Goal: Task Accomplishment & Management: Use online tool/utility

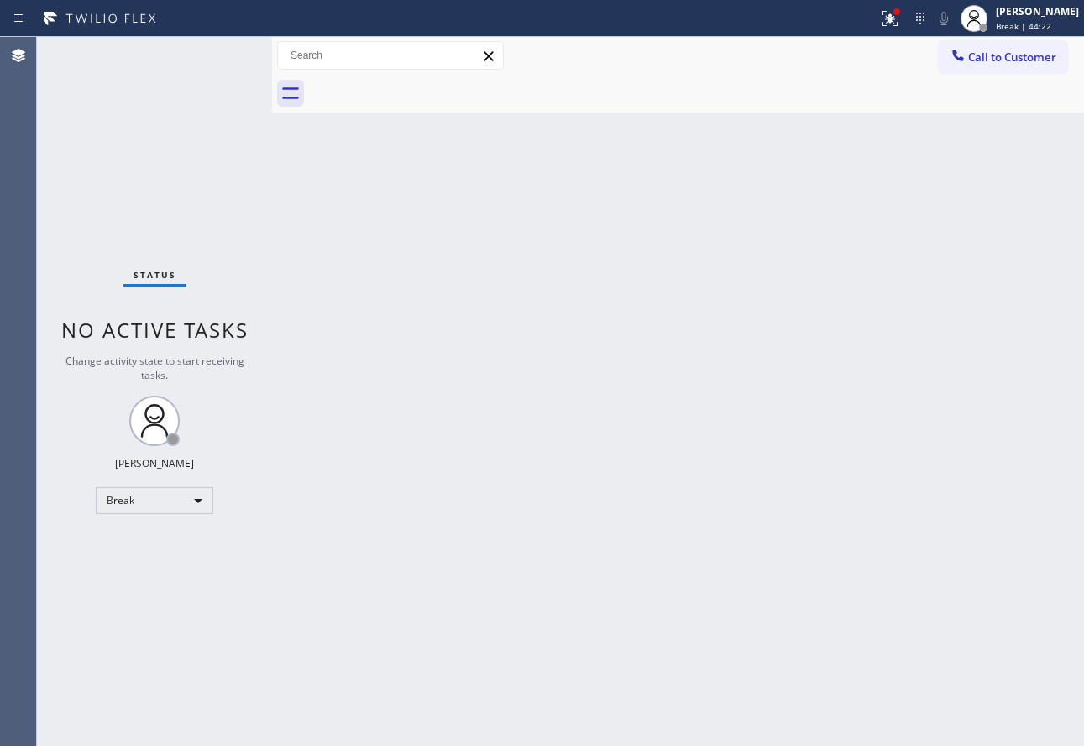
click at [312, 291] on div "Back to Dashboard Change Sender ID Customers Technicians Select a contact Outbo…" at bounding box center [678, 391] width 812 height 709
click at [993, 16] on div at bounding box center [974, 18] width 37 height 37
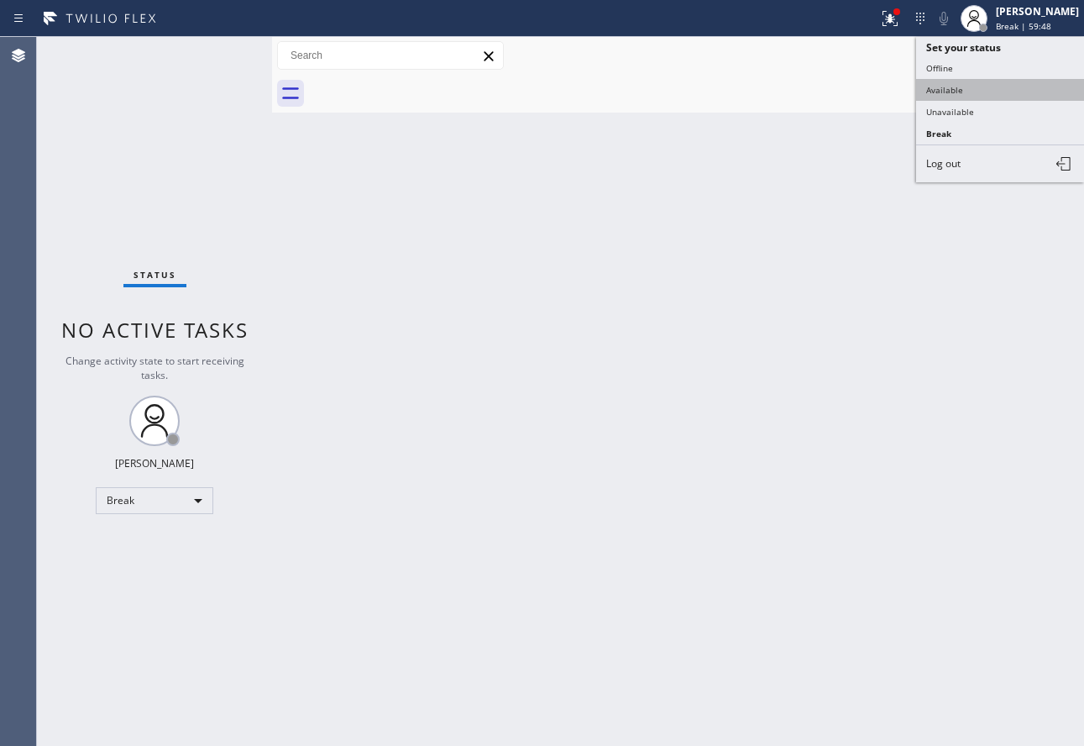
click at [952, 87] on button "Available" at bounding box center [1000, 90] width 168 height 22
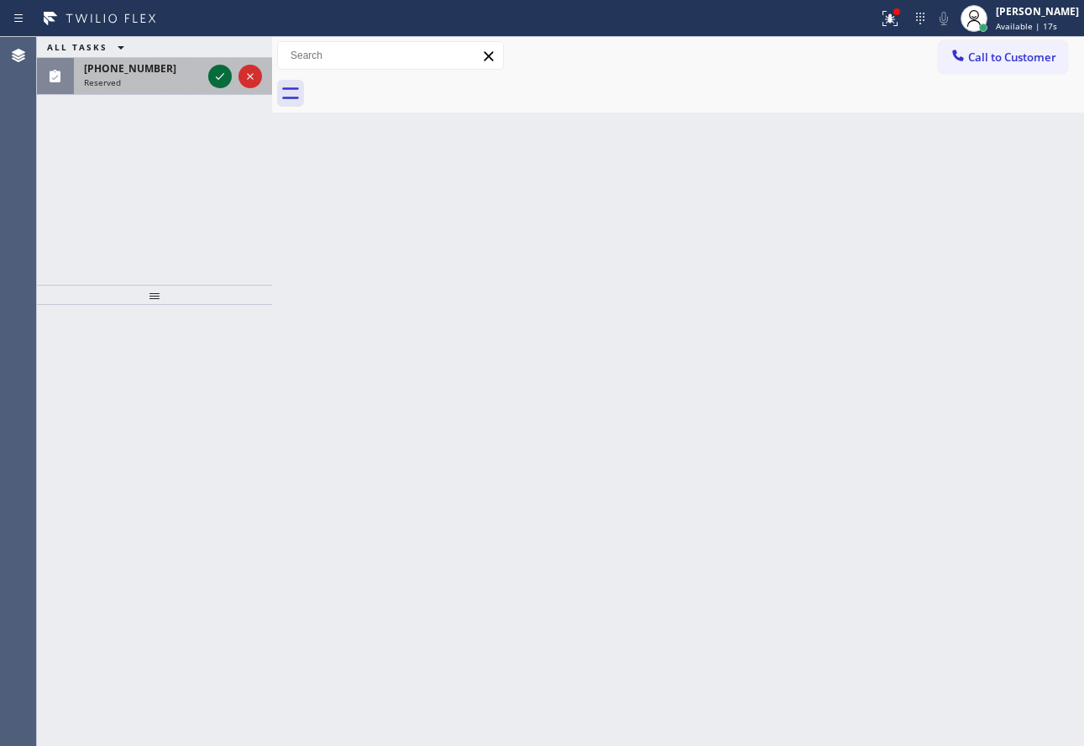
click at [215, 76] on icon at bounding box center [220, 76] width 20 height 20
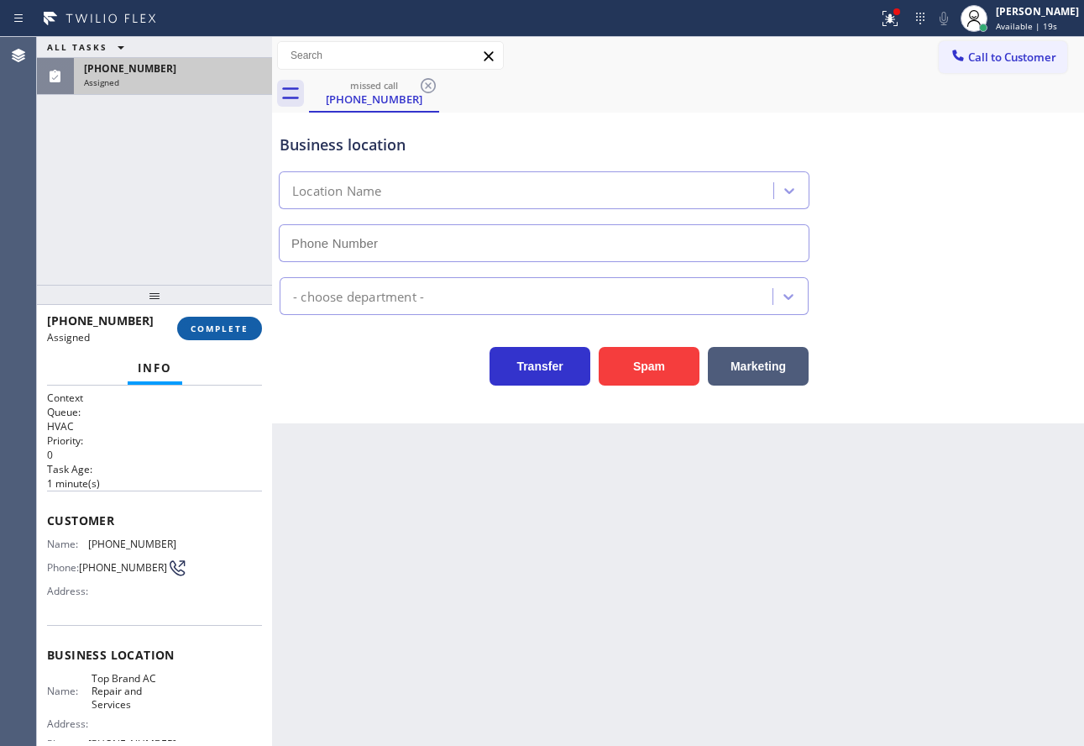
type input "[PHONE_NUMBER]"
click at [229, 328] on span "COMPLETE" at bounding box center [220, 328] width 58 height 12
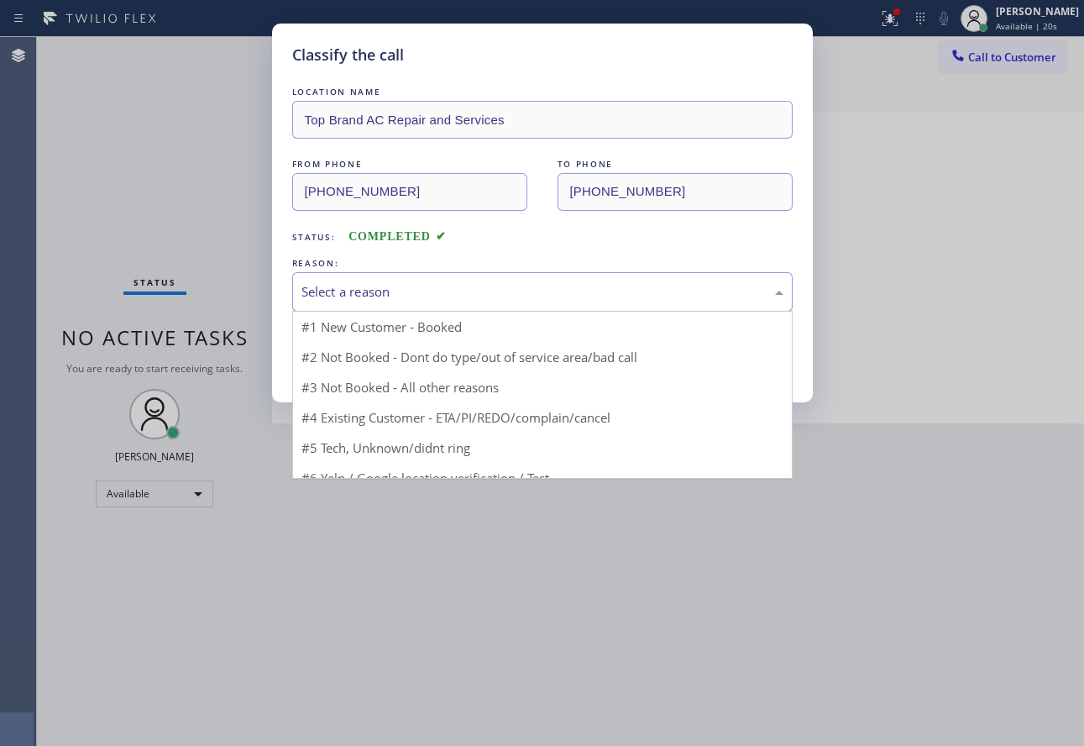
click at [398, 294] on div "Select a reason" at bounding box center [542, 291] width 482 height 19
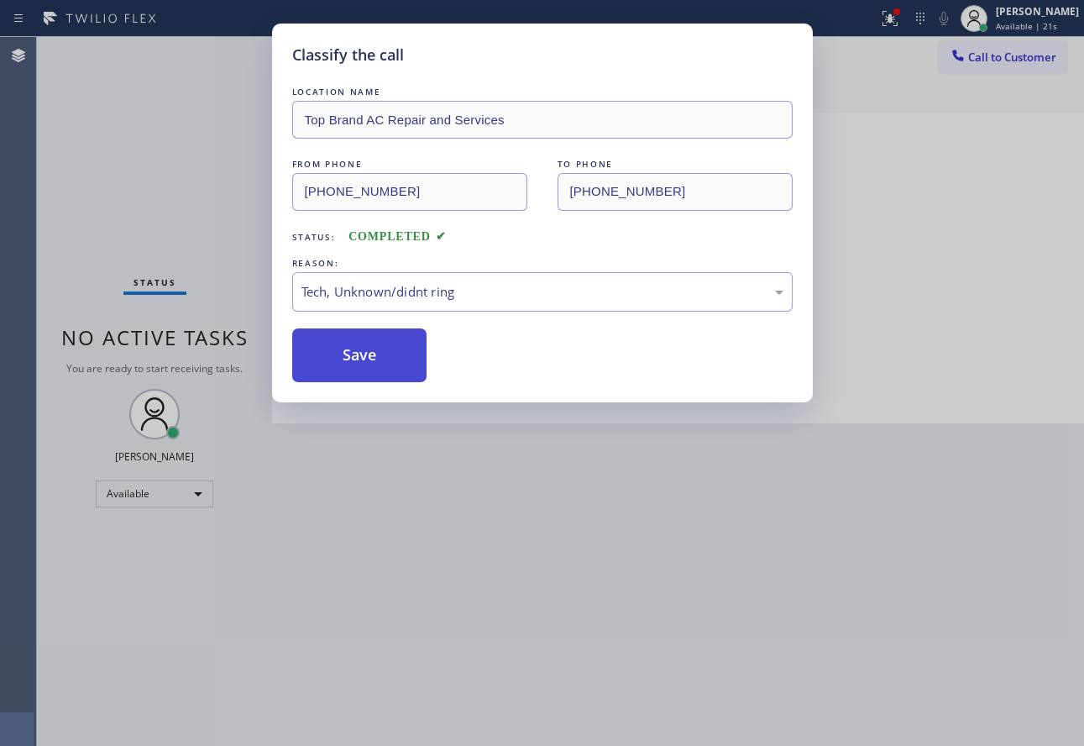
click at [356, 372] on button "Save" at bounding box center [359, 355] width 135 height 54
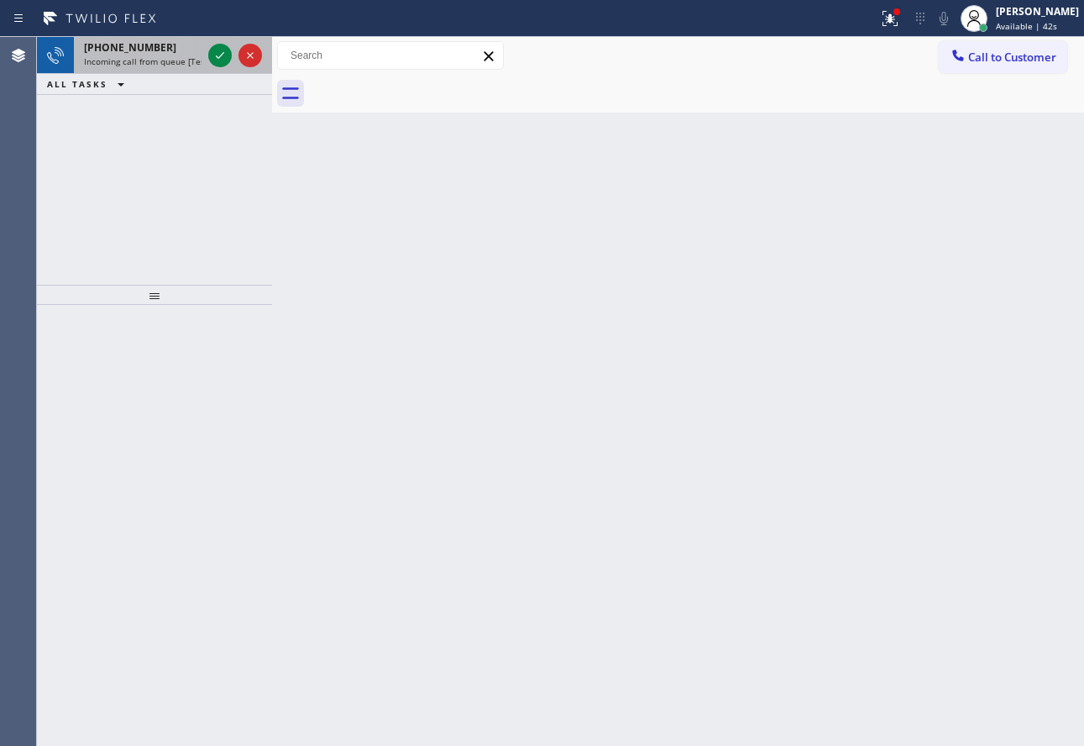
click at [131, 46] on span "[PHONE_NUMBER]" at bounding box center [130, 47] width 92 height 14
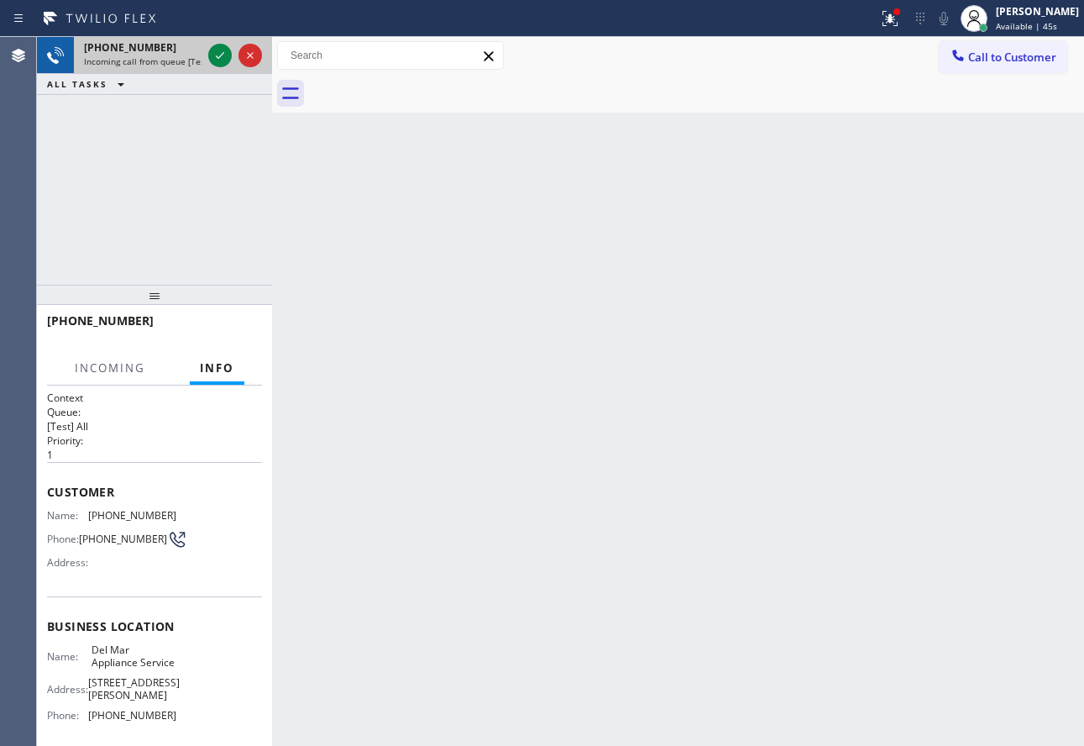
click at [204, 63] on div "[PHONE_NUMBER] Incoming call from queue [Test] All" at bounding box center [139, 55] width 131 height 37
click at [214, 60] on icon at bounding box center [220, 55] width 20 height 20
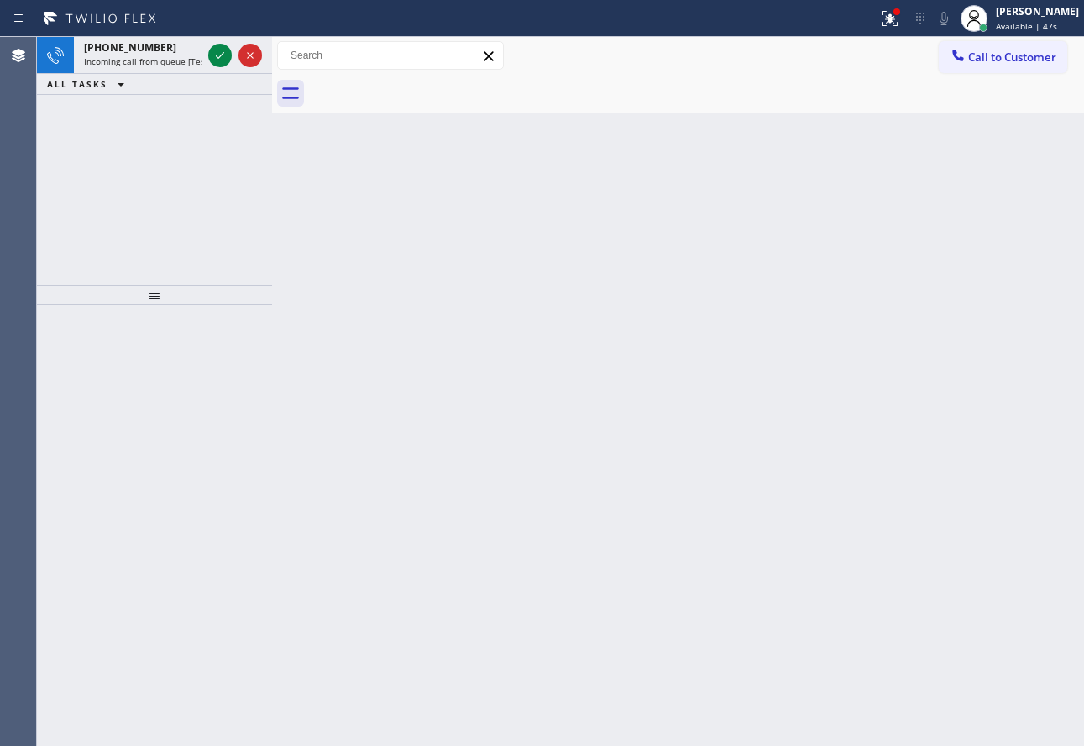
click at [214, 60] on icon at bounding box center [220, 55] width 20 height 20
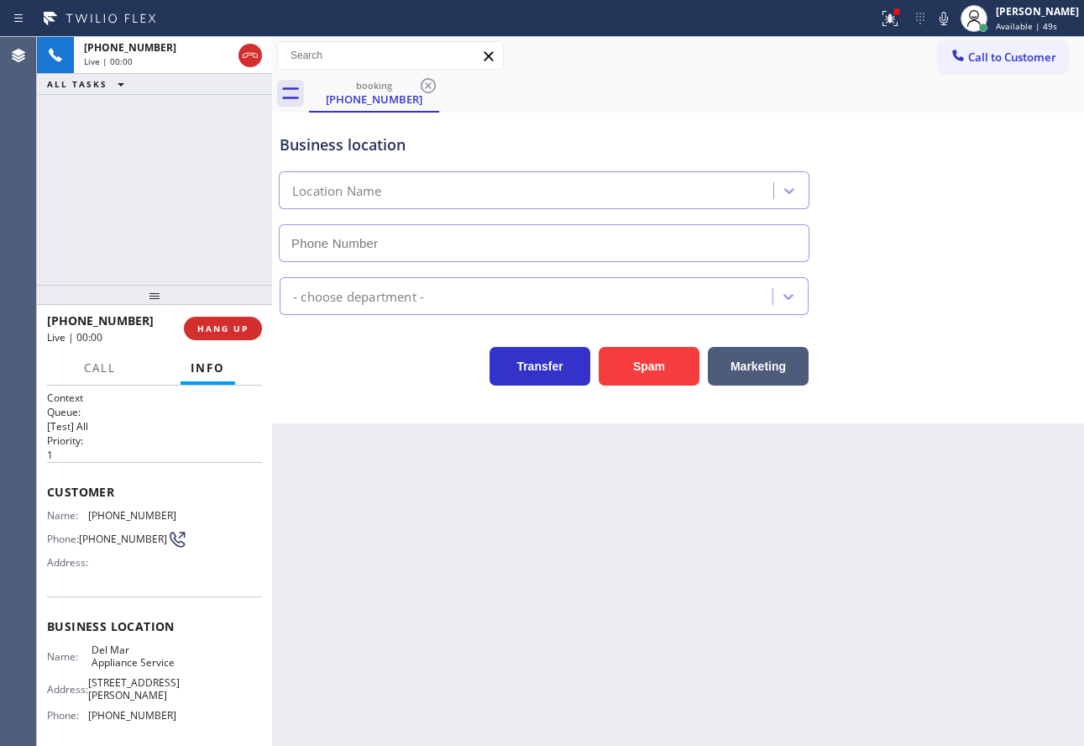
type input "[PHONE_NUMBER]"
click at [954, 26] on icon at bounding box center [944, 18] width 20 height 20
click at [948, 22] on icon at bounding box center [944, 18] width 8 height 13
click at [122, 515] on span "[PHONE_NUMBER]" at bounding box center [132, 515] width 88 height 13
click at [121, 515] on span "[PHONE_NUMBER]" at bounding box center [132, 515] width 88 height 13
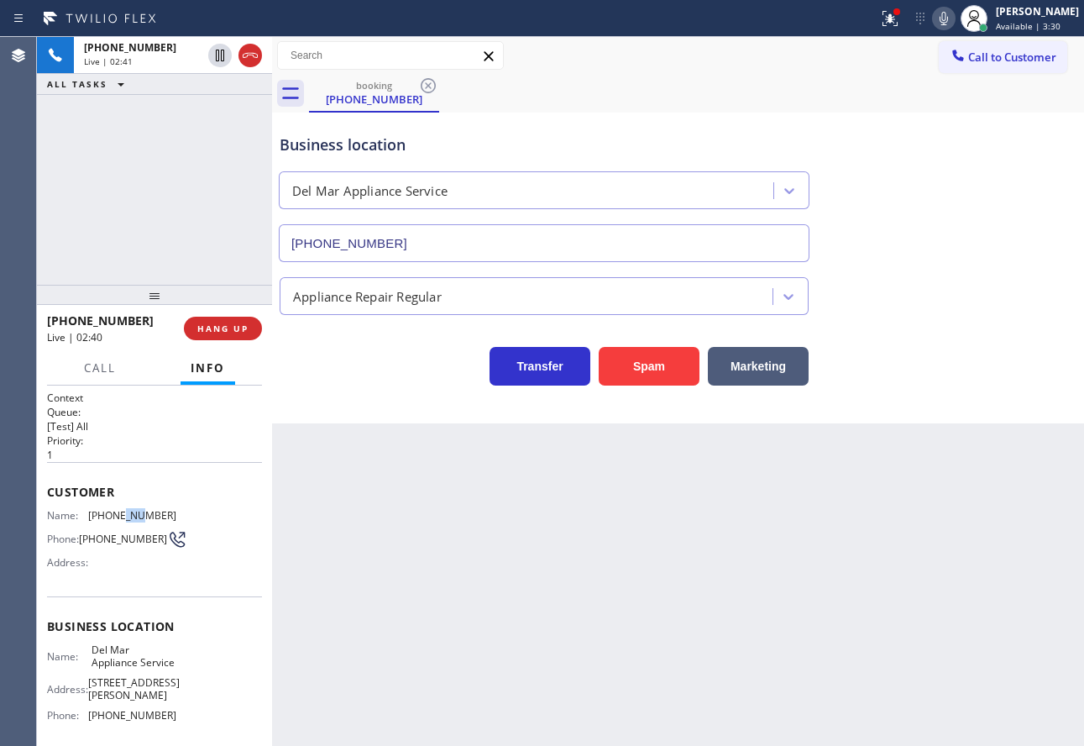
click at [114, 516] on span "[PHONE_NUMBER]" at bounding box center [132, 515] width 88 height 13
copy span "[PHONE_NUMBER]"
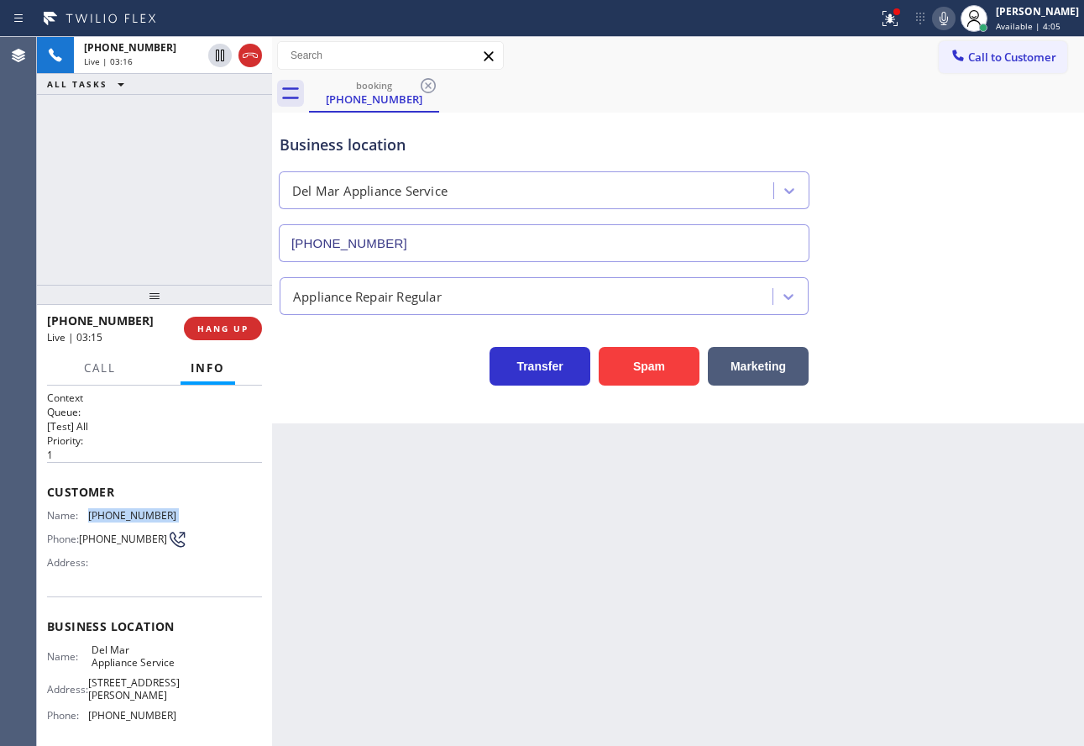
copy span "[PHONE_NUMBER]"
click at [131, 721] on span "[PHONE_NUMBER]" at bounding box center [132, 715] width 88 height 13
copy span "[PHONE_NUMBER]"
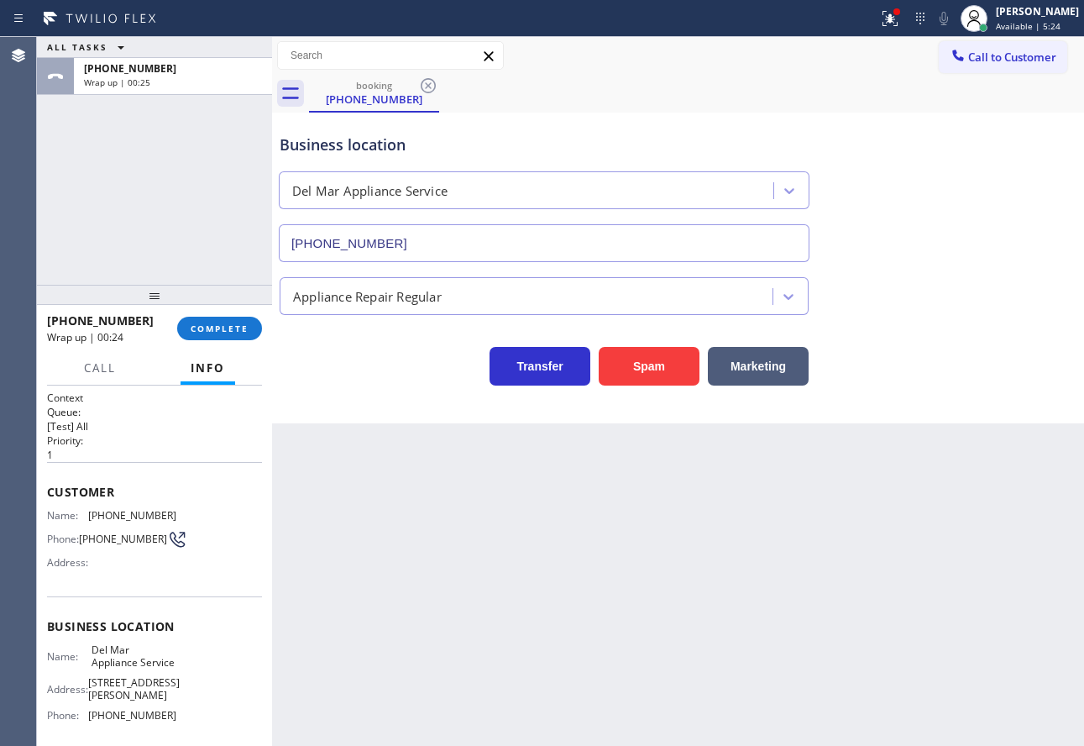
click at [108, 669] on span "Del Mar Appliance Service" at bounding box center [134, 656] width 84 height 26
click at [106, 669] on span "Del Mar Appliance Service" at bounding box center [134, 656] width 84 height 26
click at [105, 669] on span "Del Mar Appliance Service" at bounding box center [134, 656] width 84 height 26
copy span "Appliance"
click at [132, 669] on span "Del Mar Appliance Service" at bounding box center [134, 656] width 84 height 26
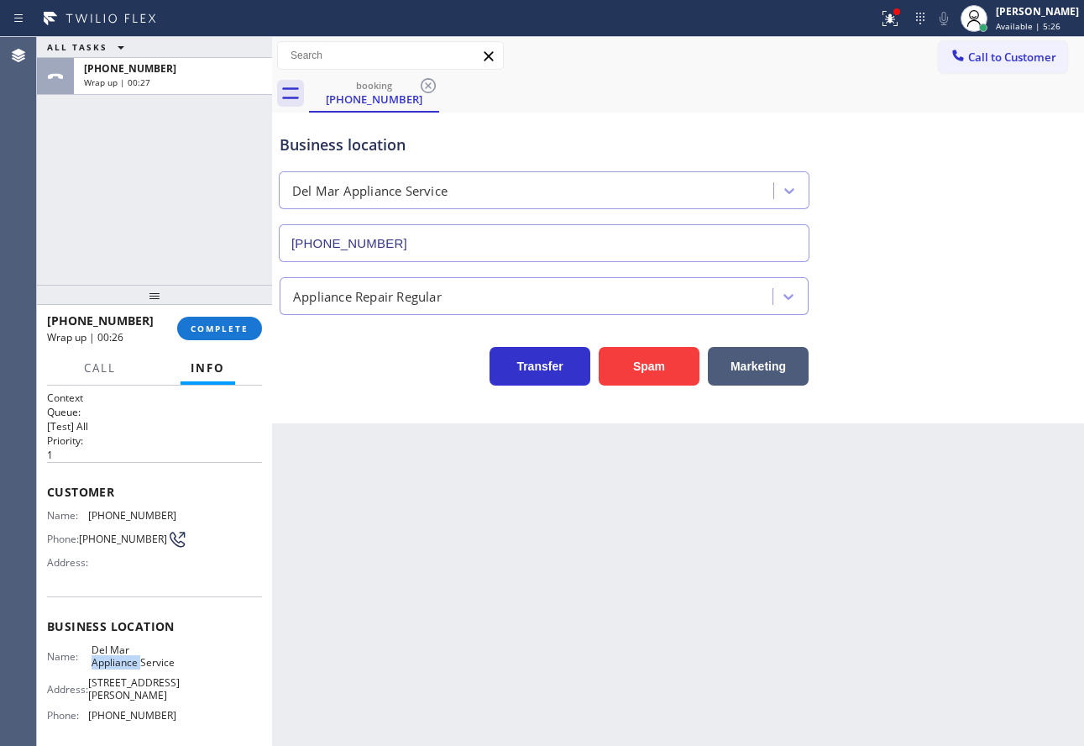
click at [132, 669] on span "Del Mar Appliance Service" at bounding box center [134, 656] width 84 height 26
click at [207, 332] on span "COMPLETE" at bounding box center [220, 328] width 58 height 12
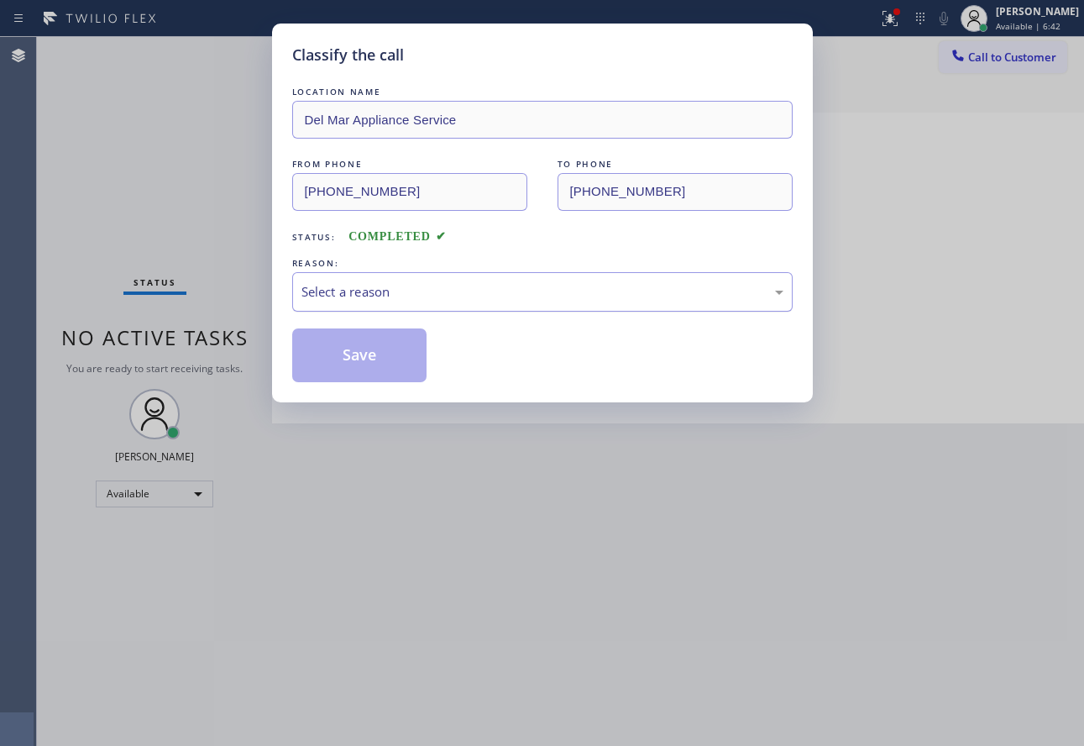
click at [450, 292] on div "Select a reason" at bounding box center [542, 291] width 482 height 19
click at [357, 359] on button "Save" at bounding box center [359, 355] width 135 height 54
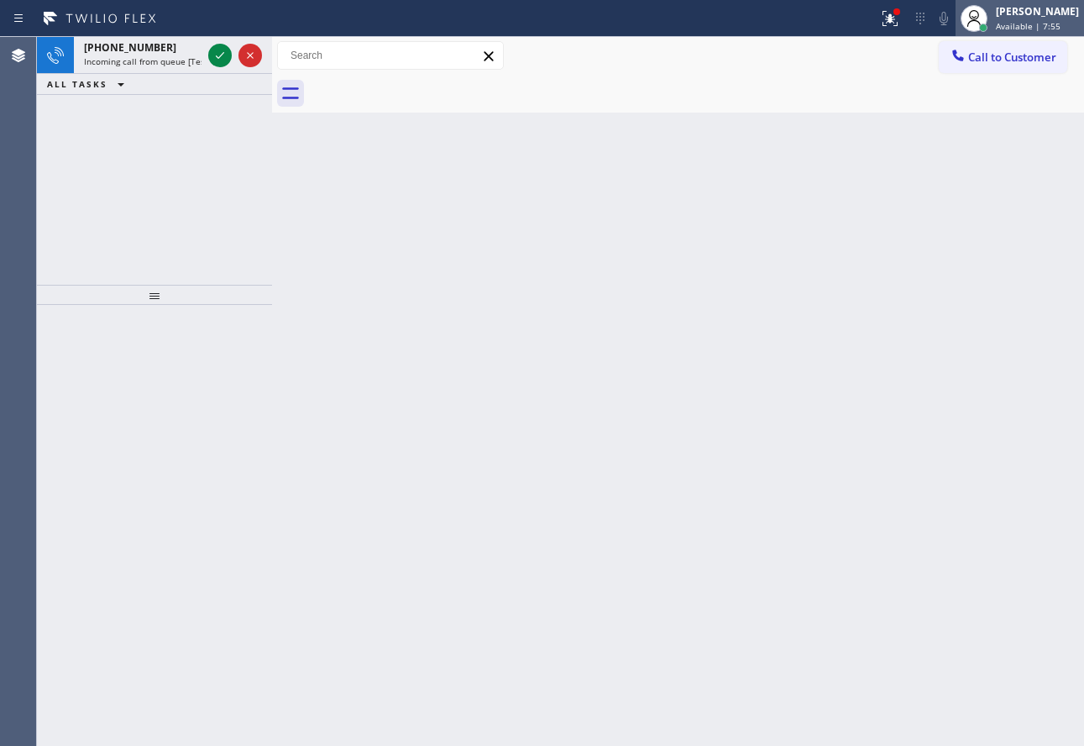
click at [1036, 18] on div "[PERSON_NAME] Available | 7:55" at bounding box center [1039, 17] width 92 height 29
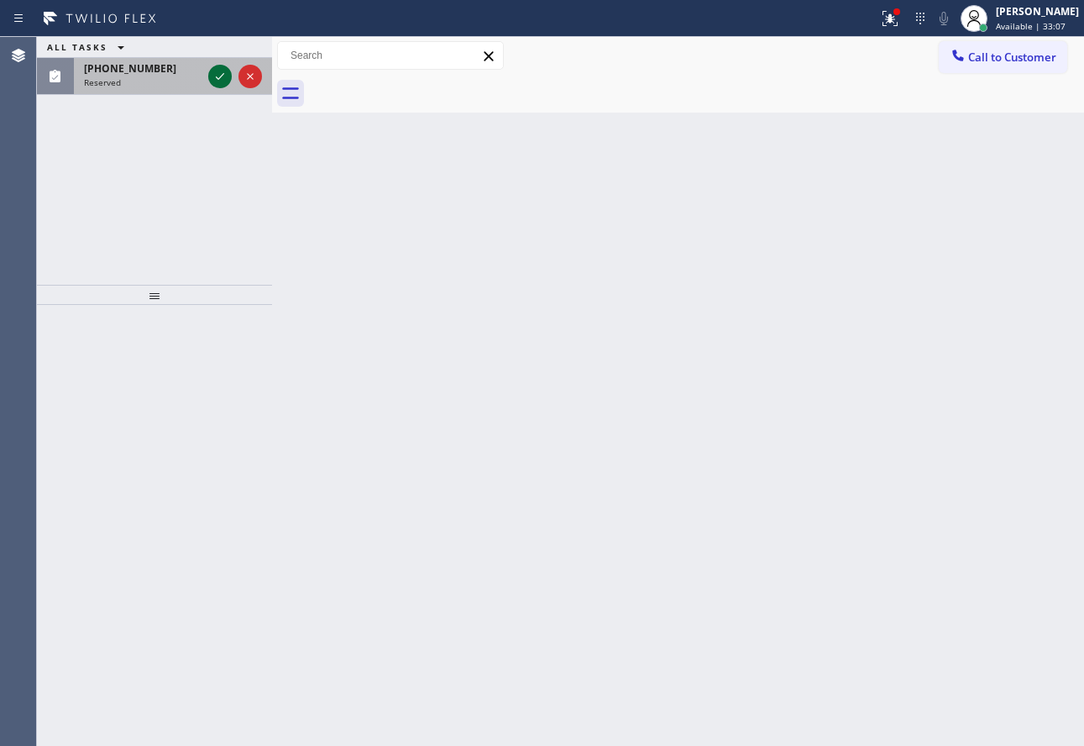
click at [218, 71] on icon at bounding box center [220, 76] width 20 height 20
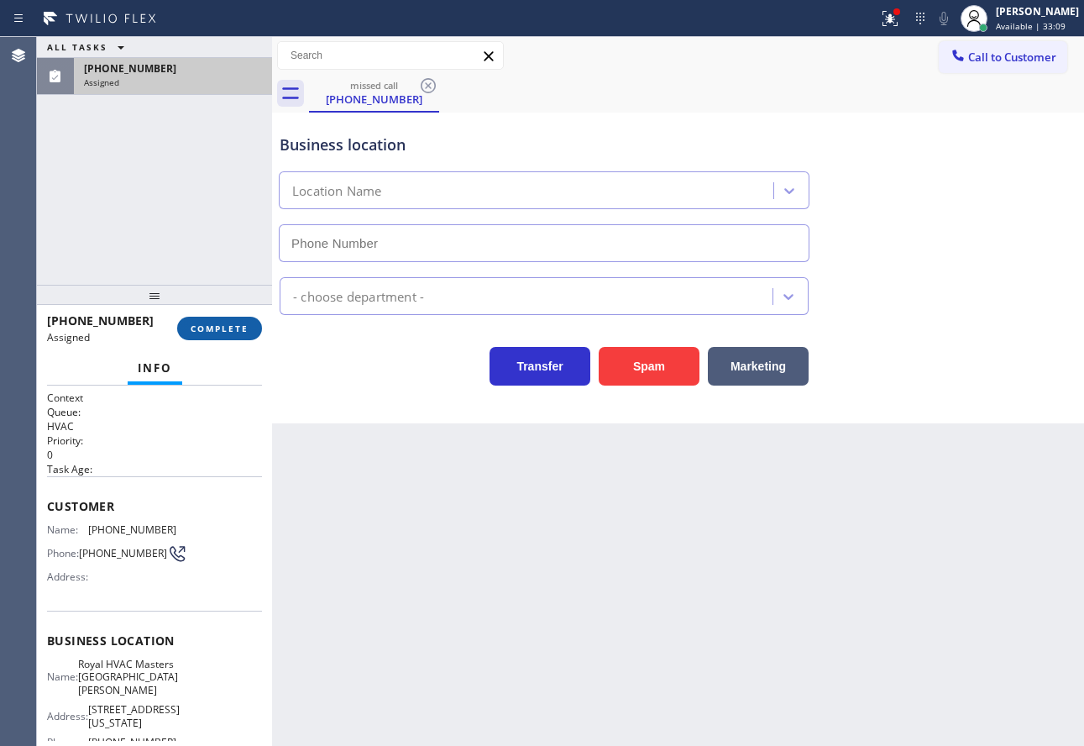
type input "[PHONE_NUMBER]"
click at [239, 319] on button "COMPLETE" at bounding box center [219, 329] width 85 height 24
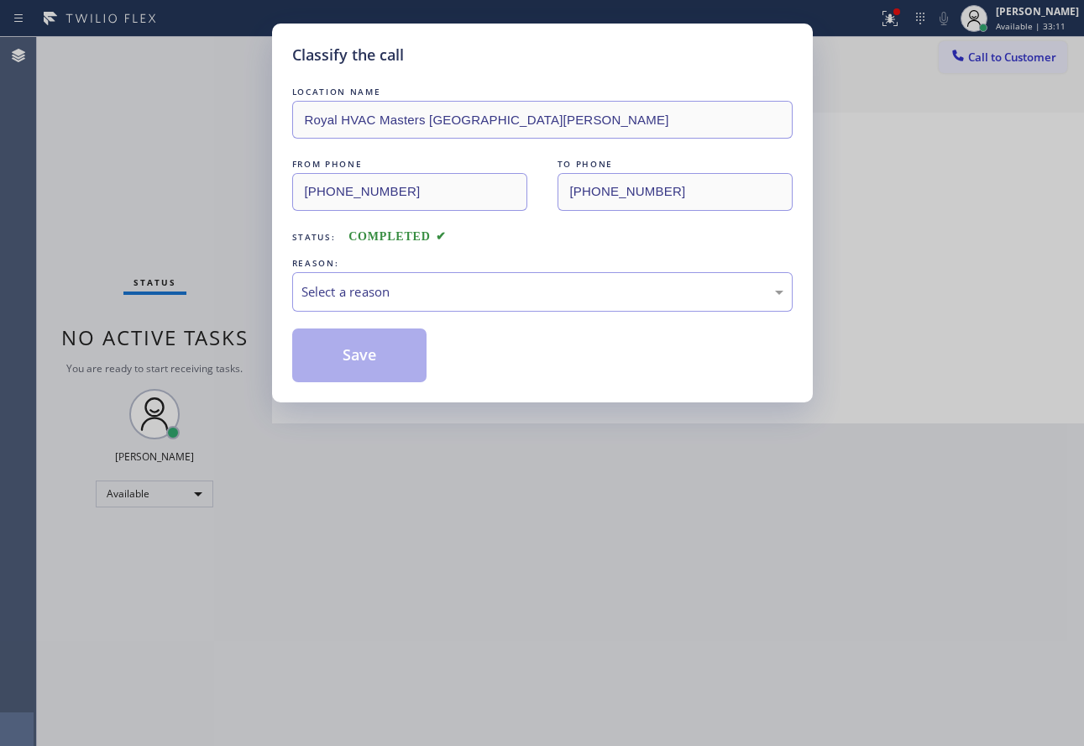
click at [430, 297] on div "Select a reason" at bounding box center [542, 291] width 482 height 19
click at [369, 334] on button "Save" at bounding box center [359, 355] width 135 height 54
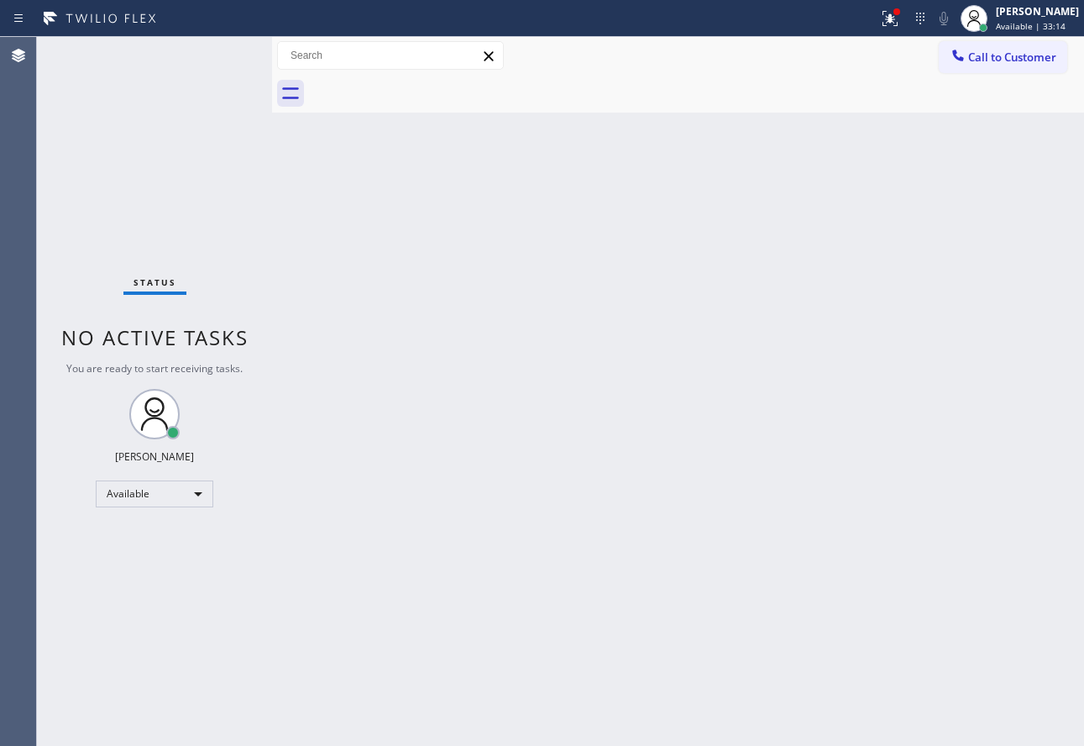
click at [367, 334] on div "Back to Dashboard Change Sender ID Customers Technicians Select a contact Outbo…" at bounding box center [678, 391] width 812 height 709
click at [610, 390] on div "Back to Dashboard Change Sender ID Customers Technicians Select a contact Outbo…" at bounding box center [678, 391] width 812 height 709
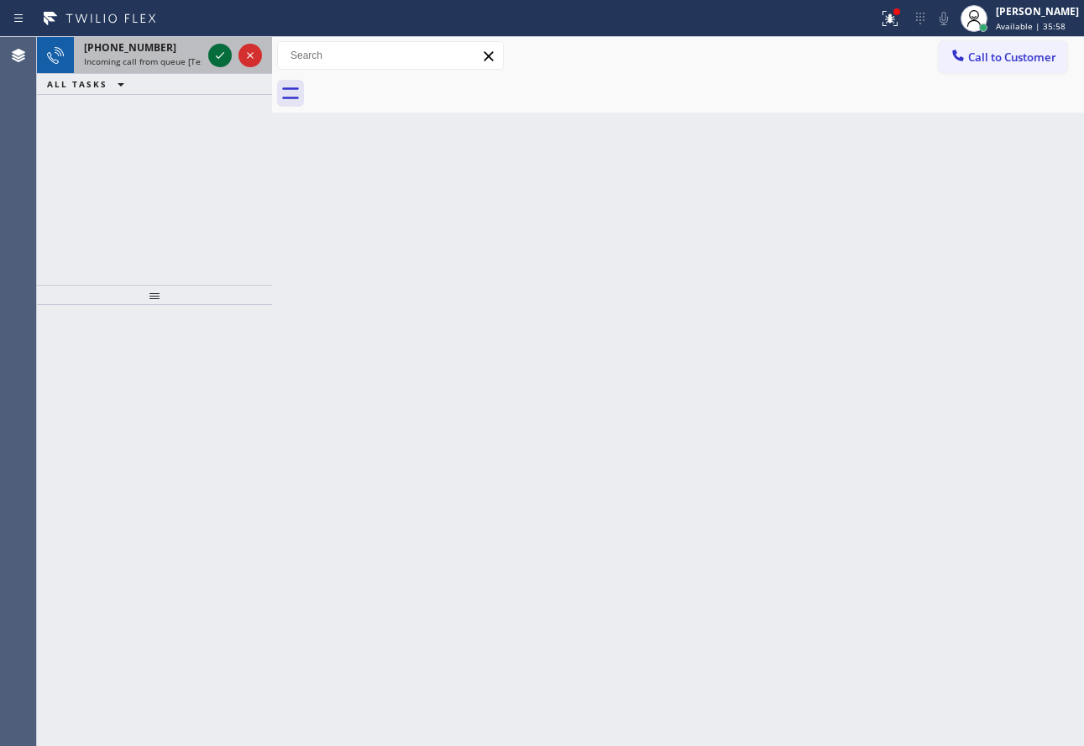
click at [219, 63] on icon at bounding box center [220, 55] width 20 height 20
click at [222, 52] on icon at bounding box center [220, 55] width 20 height 20
click at [221, 53] on icon at bounding box center [220, 55] width 20 height 20
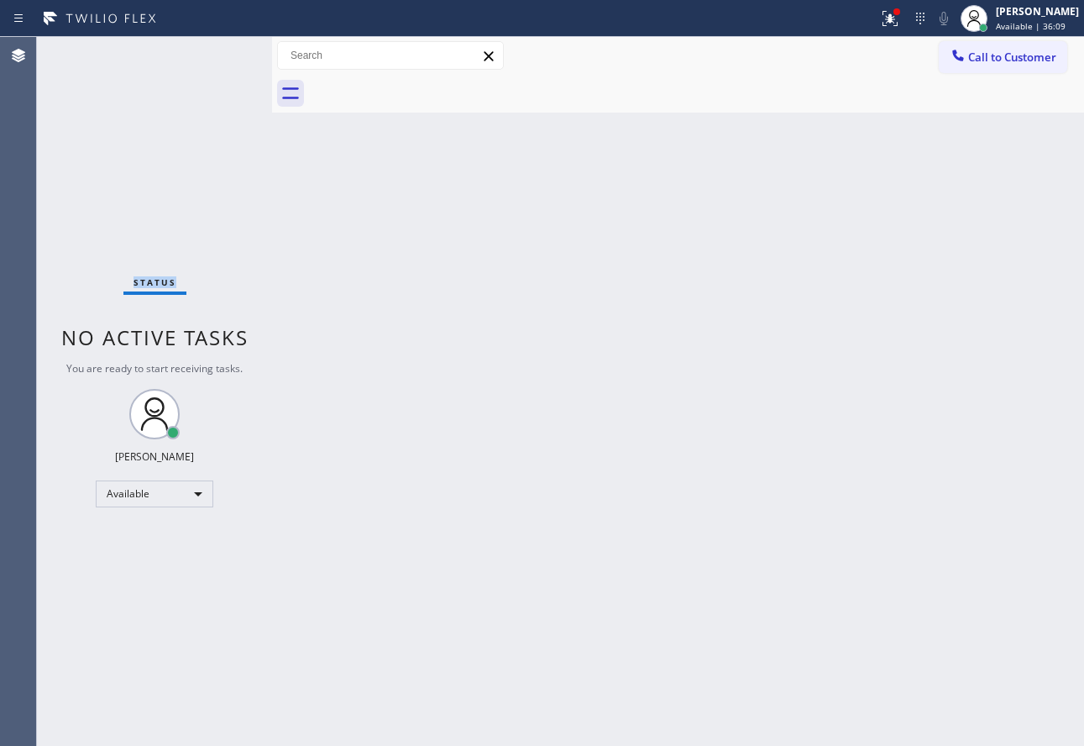
click at [221, 53] on div "Status No active tasks You are ready to start receiving tasks. [PERSON_NAME] Av…" at bounding box center [154, 391] width 235 height 709
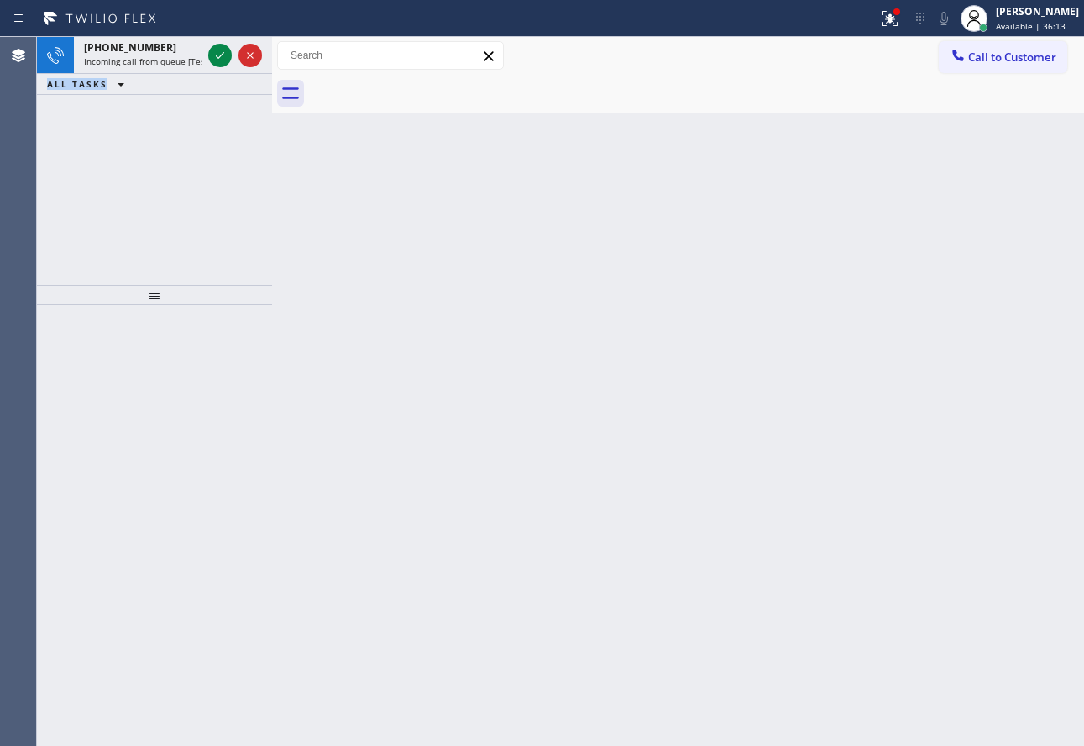
click at [221, 53] on icon at bounding box center [220, 55] width 20 height 20
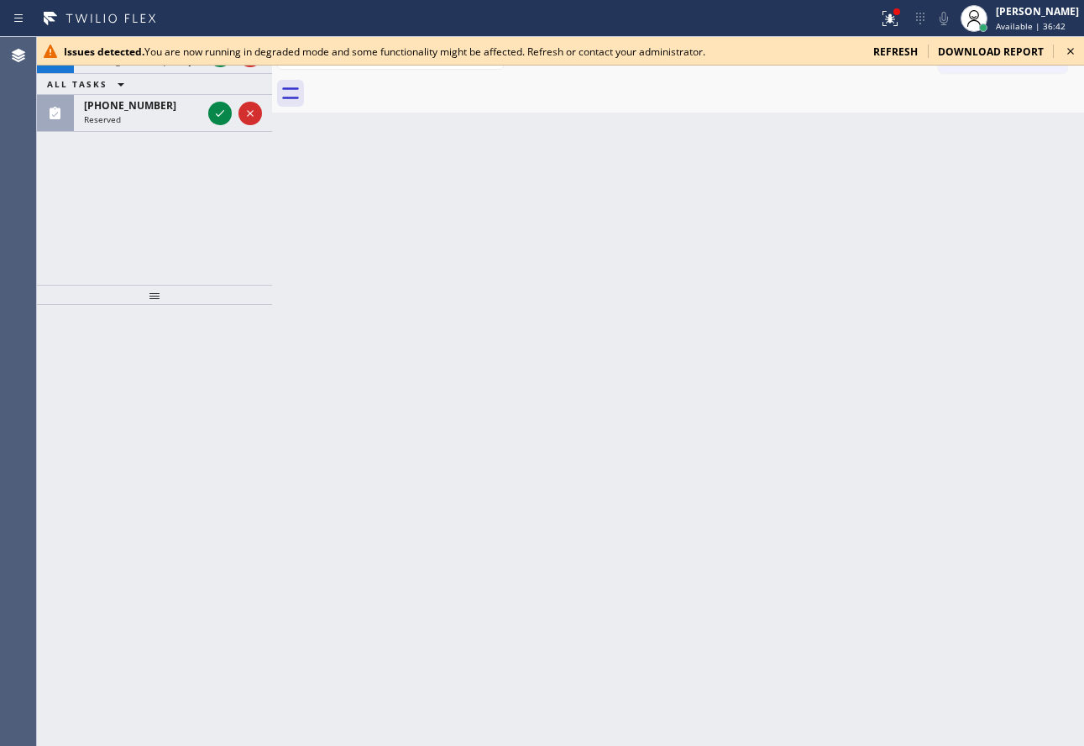
click at [1072, 55] on icon at bounding box center [1071, 51] width 20 height 20
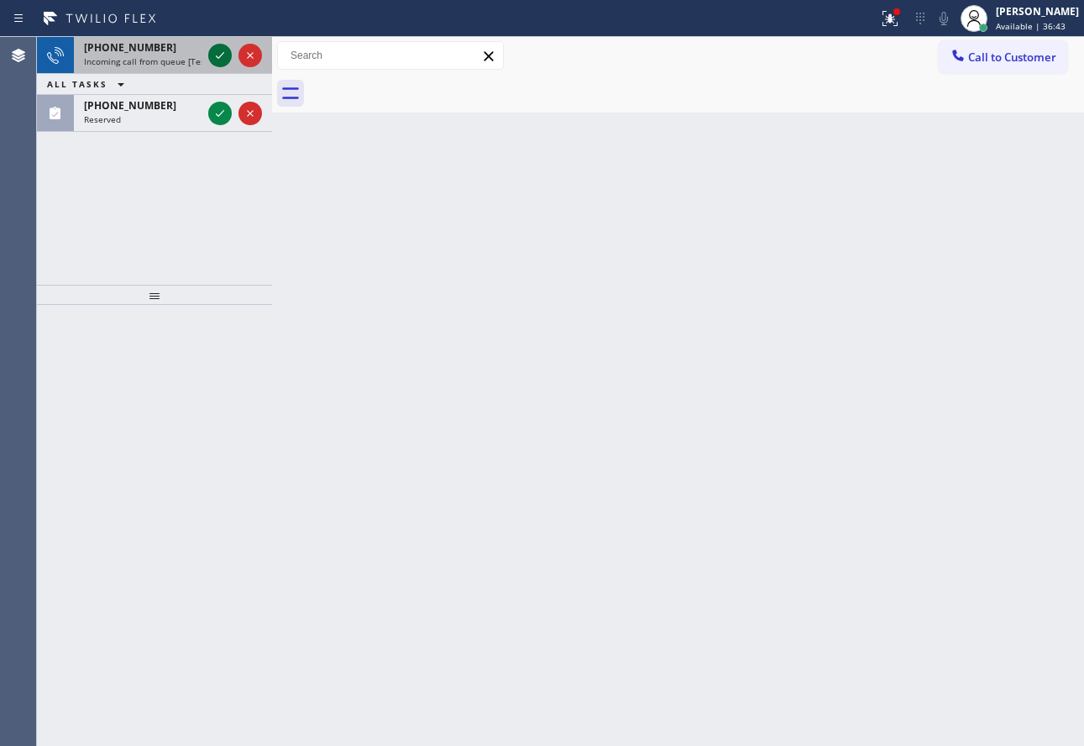
click at [222, 56] on icon at bounding box center [220, 55] width 20 height 20
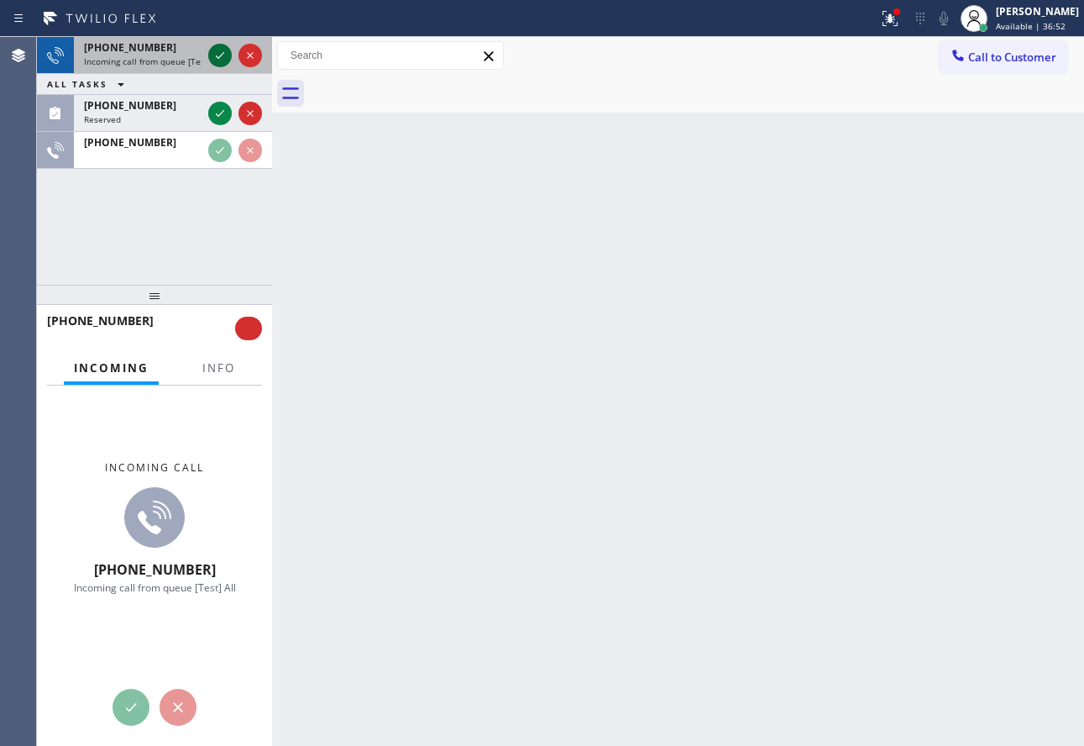
click at [214, 53] on icon at bounding box center [220, 55] width 20 height 20
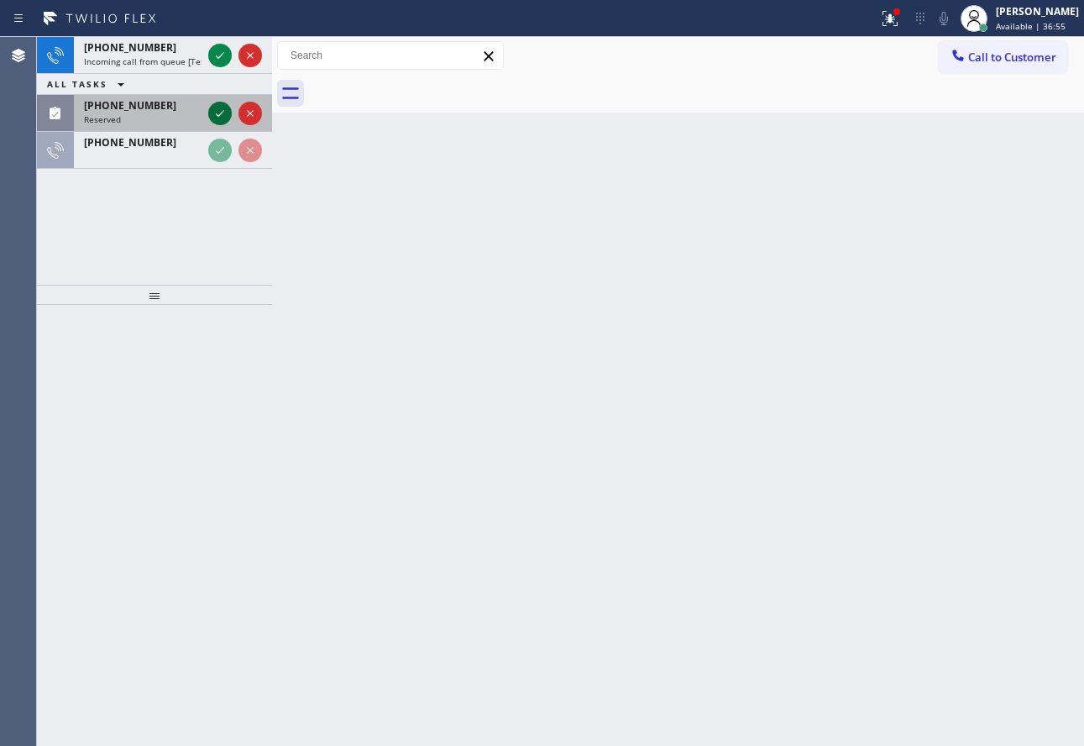
click at [219, 102] on button at bounding box center [220, 114] width 24 height 24
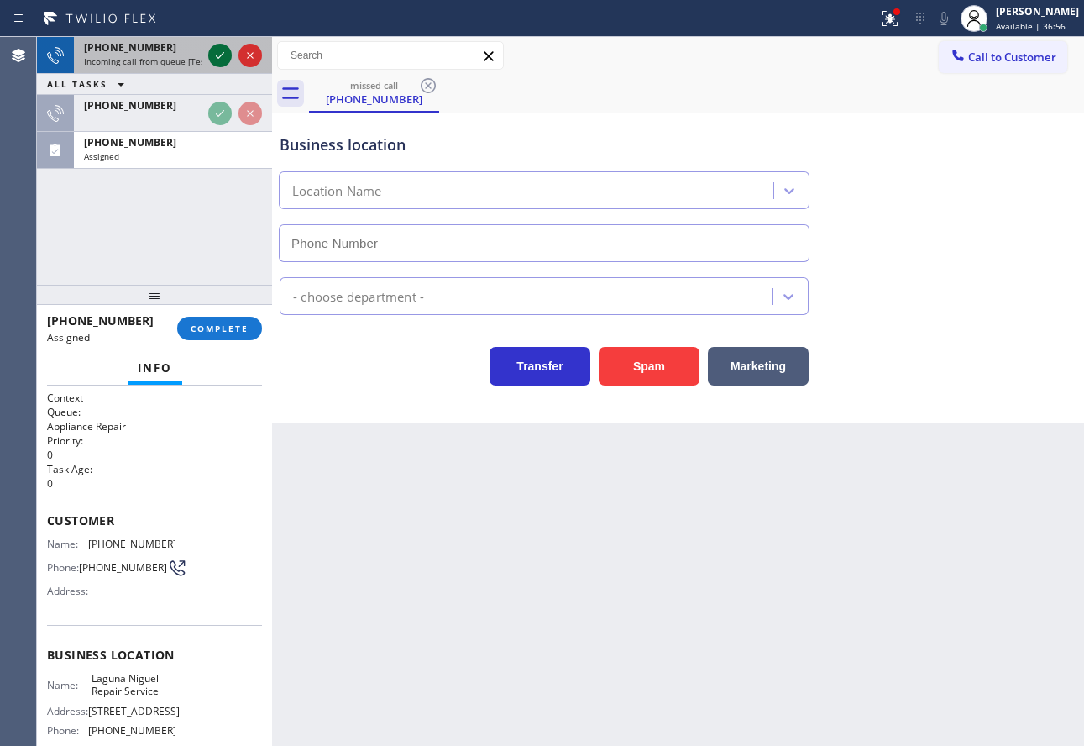
click at [221, 55] on icon at bounding box center [220, 55] width 8 height 7
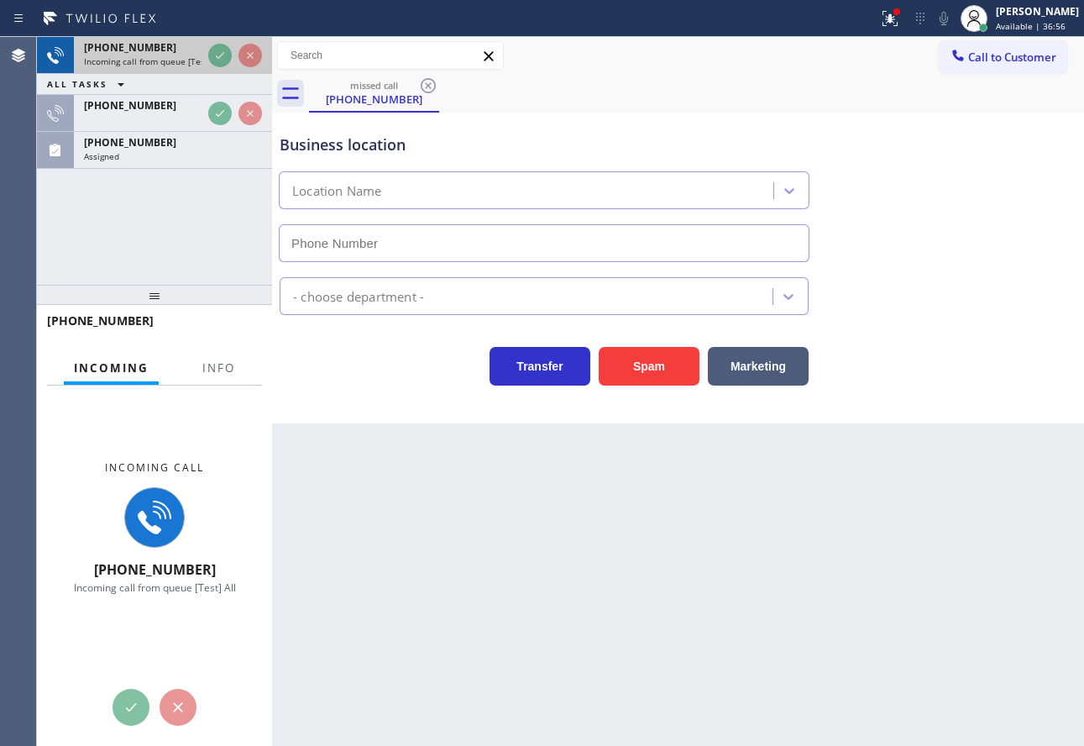
type input "[PHONE_NUMBER]"
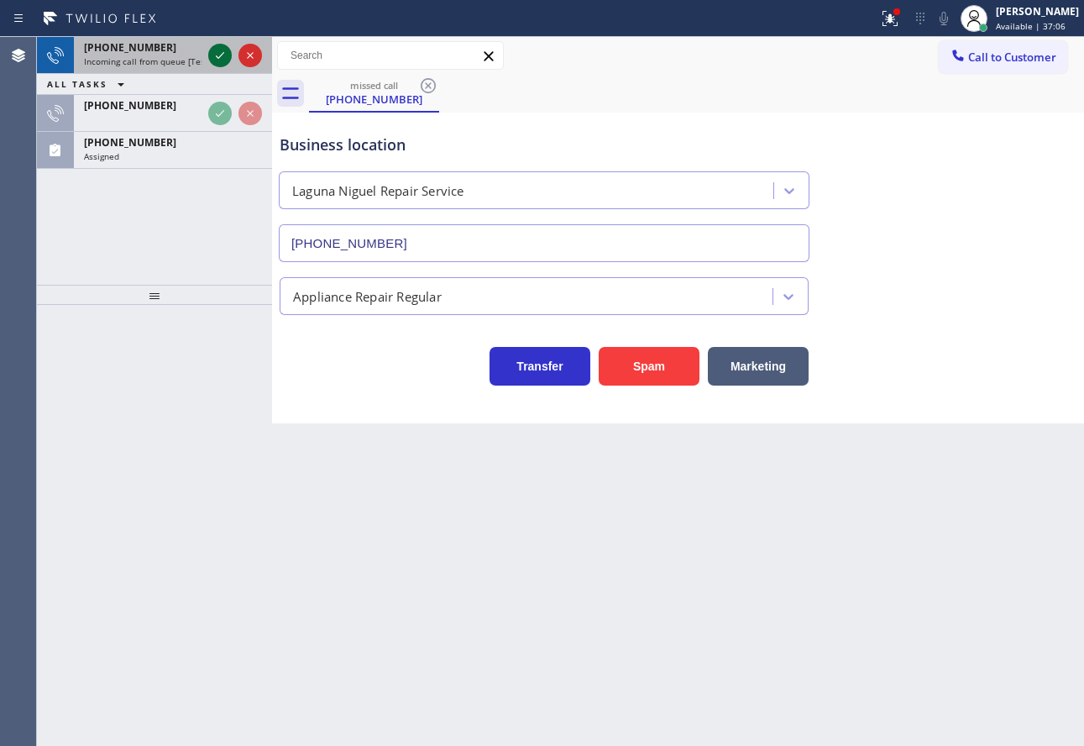
click at [221, 55] on icon at bounding box center [220, 55] width 8 height 7
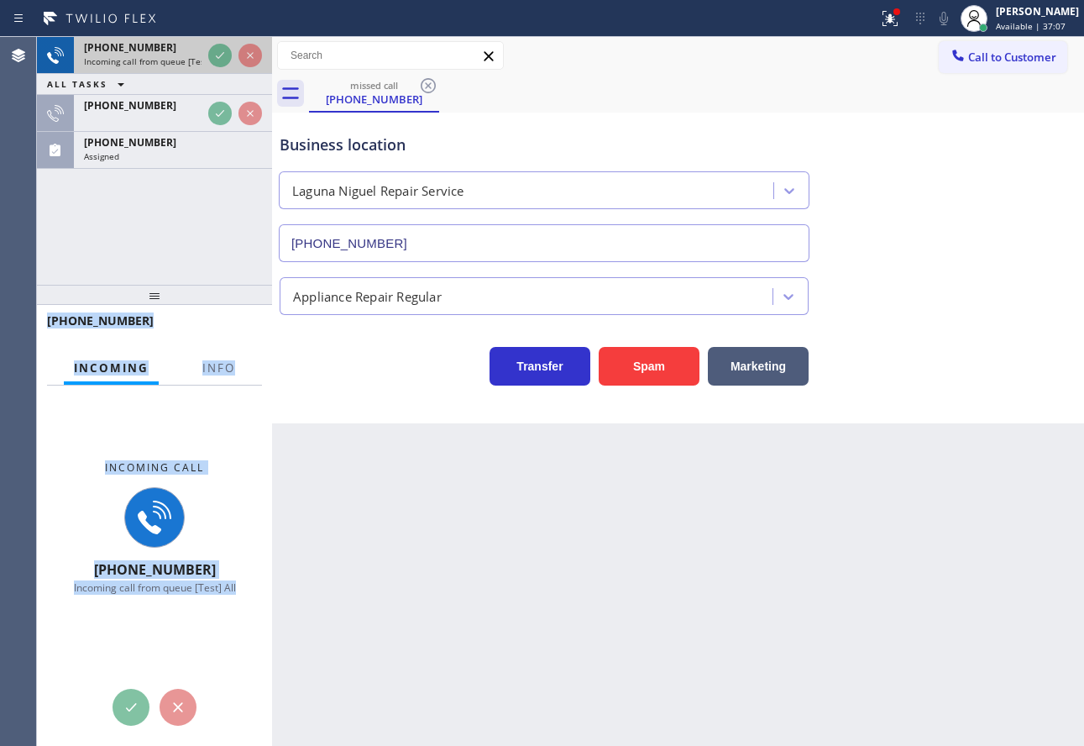
click at [221, 55] on div "+15595073480 Incoming call from queue [Test] All ALL TASKS ALL TASKS ACTIVE TAS…" at bounding box center [154, 103] width 235 height 132
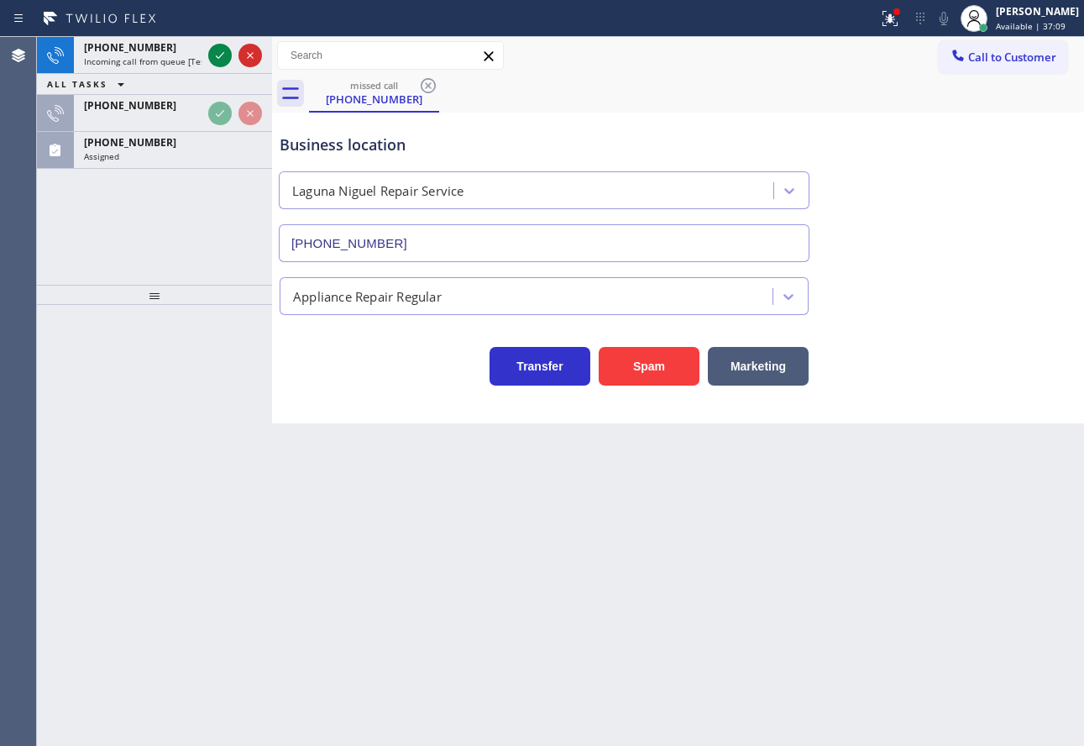
click at [221, 55] on div "+15595073480 Incoming call from queue [Test] All ALL TASKS ALL TASKS ACTIVE TAS…" at bounding box center [154, 103] width 235 height 132
click at [221, 55] on icon at bounding box center [220, 55] width 8 height 7
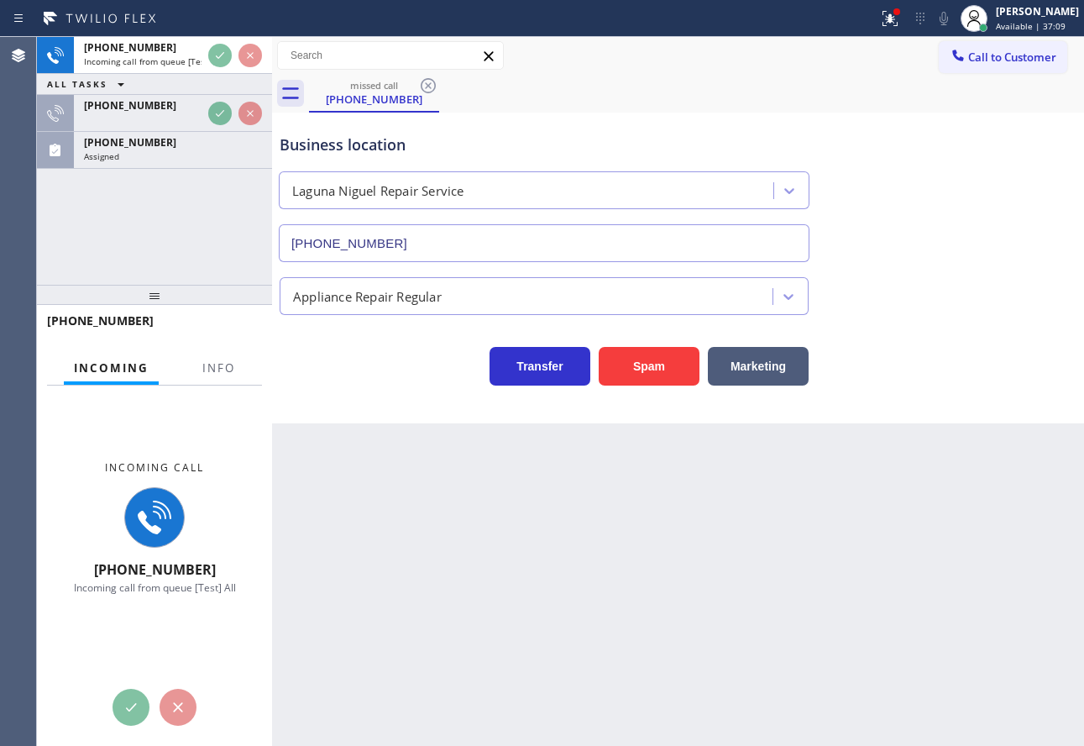
click at [221, 55] on div "+15595073480 Incoming call from queue [Test] All ALL TASKS ALL TASKS ACTIVE TAS…" at bounding box center [560, 391] width 1047 height 709
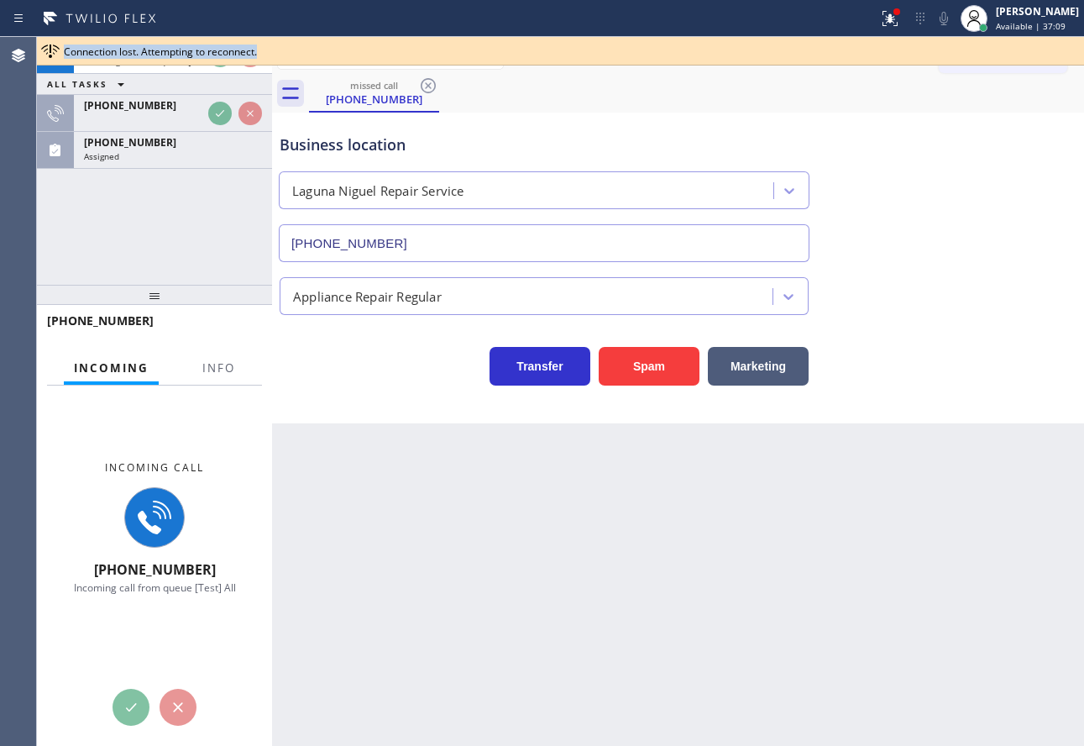
click at [221, 55] on span "Connection lost. Attempting to reconnect." at bounding box center [160, 52] width 193 height 14
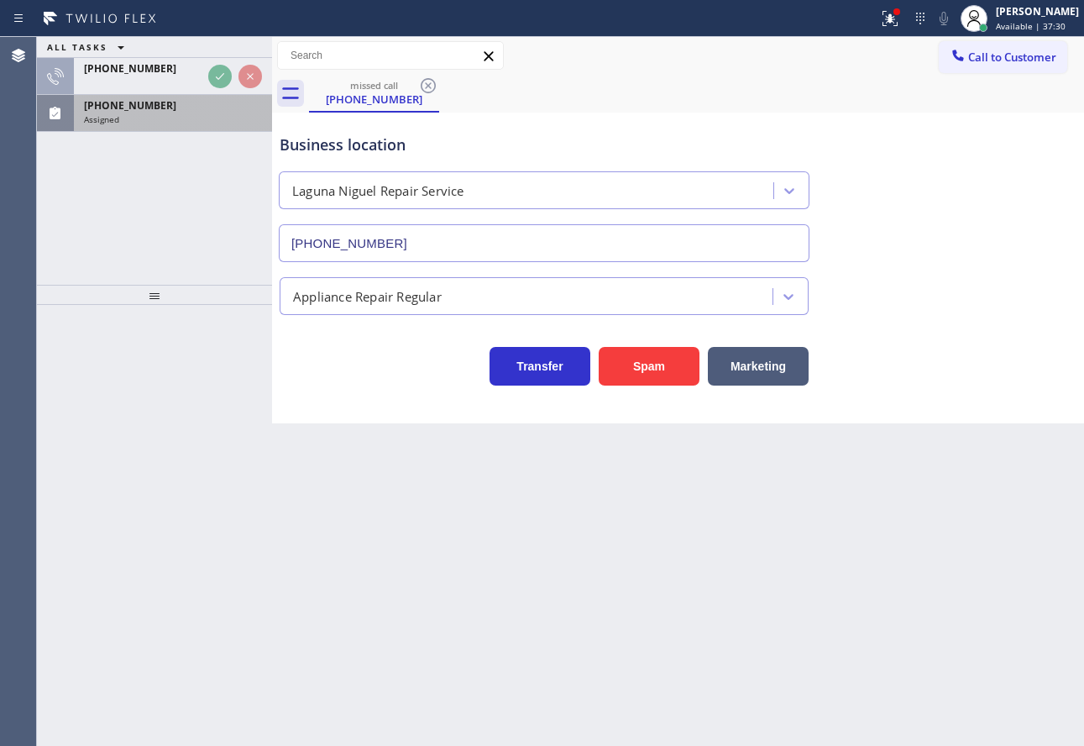
click at [208, 117] on div "Assigned" at bounding box center [173, 119] width 178 height 12
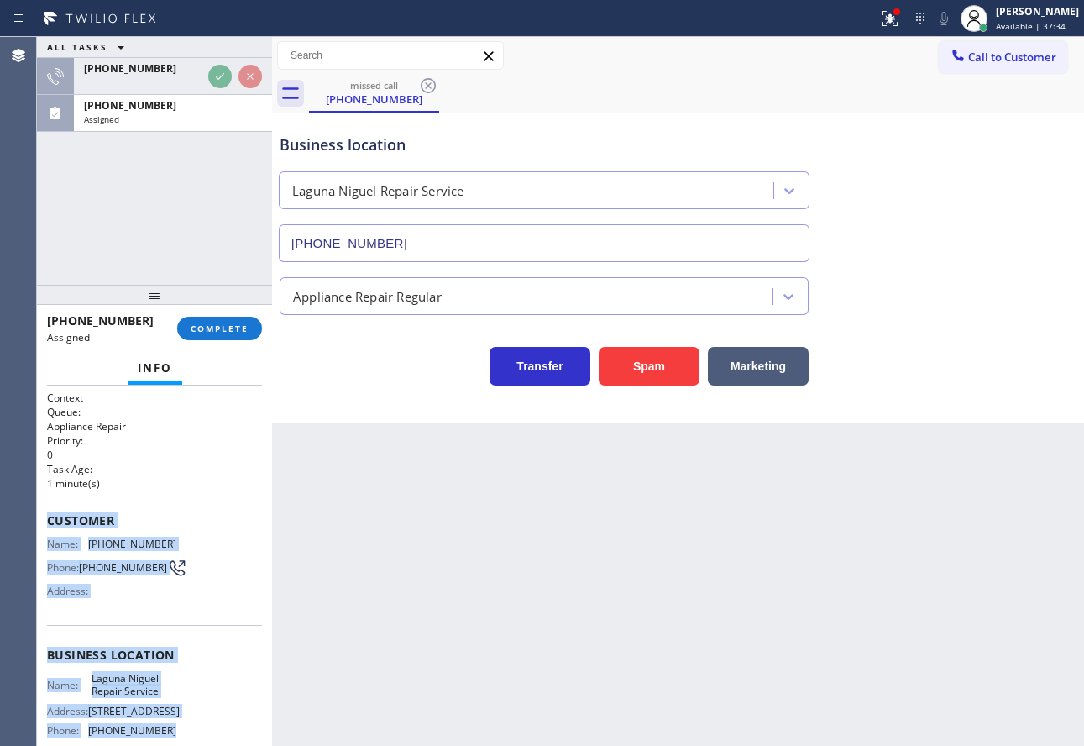
drag, startPoint x: 183, startPoint y: 583, endPoint x: 47, endPoint y: 507, distance: 155.6
click at [47, 507] on div "Context Queue: Appliance Repair Priority: 0 Task Age: 1 minute(s) Customer Name…" at bounding box center [154, 641] width 215 height 501
copy div "Customer Name: (949) 422-1913 Phone: (949) 422-1913 Address: Business location …"
click at [222, 336] on button "COMPLETE" at bounding box center [219, 329] width 85 height 24
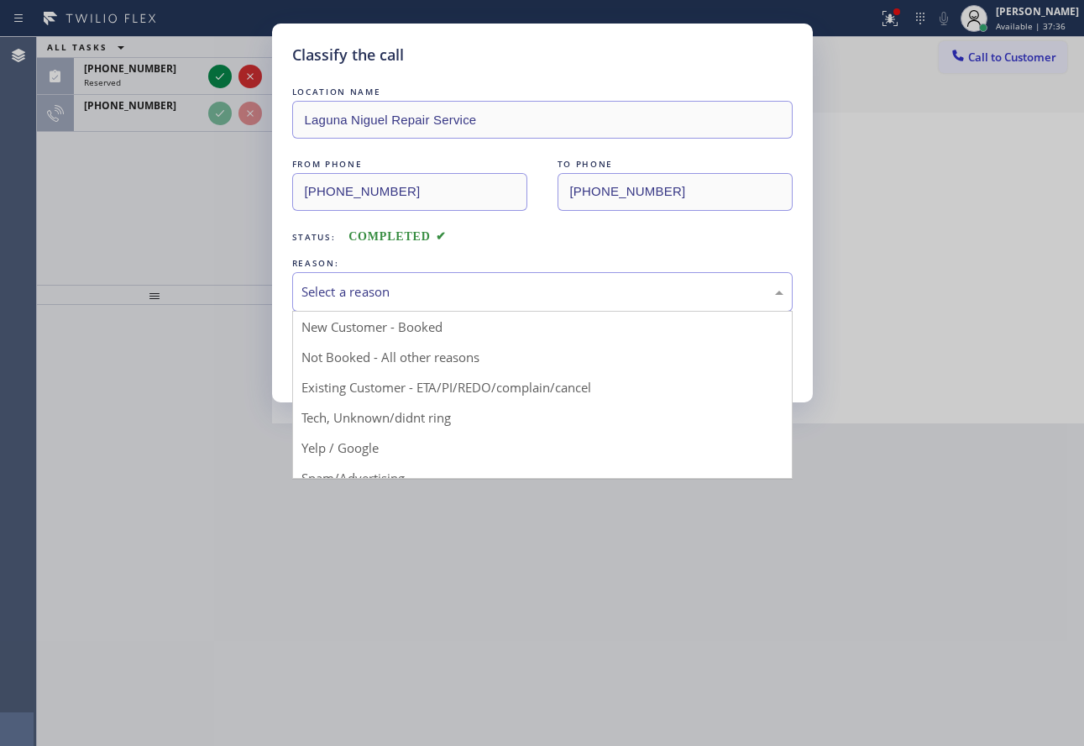
click at [443, 288] on div "Select a reason" at bounding box center [542, 291] width 482 height 19
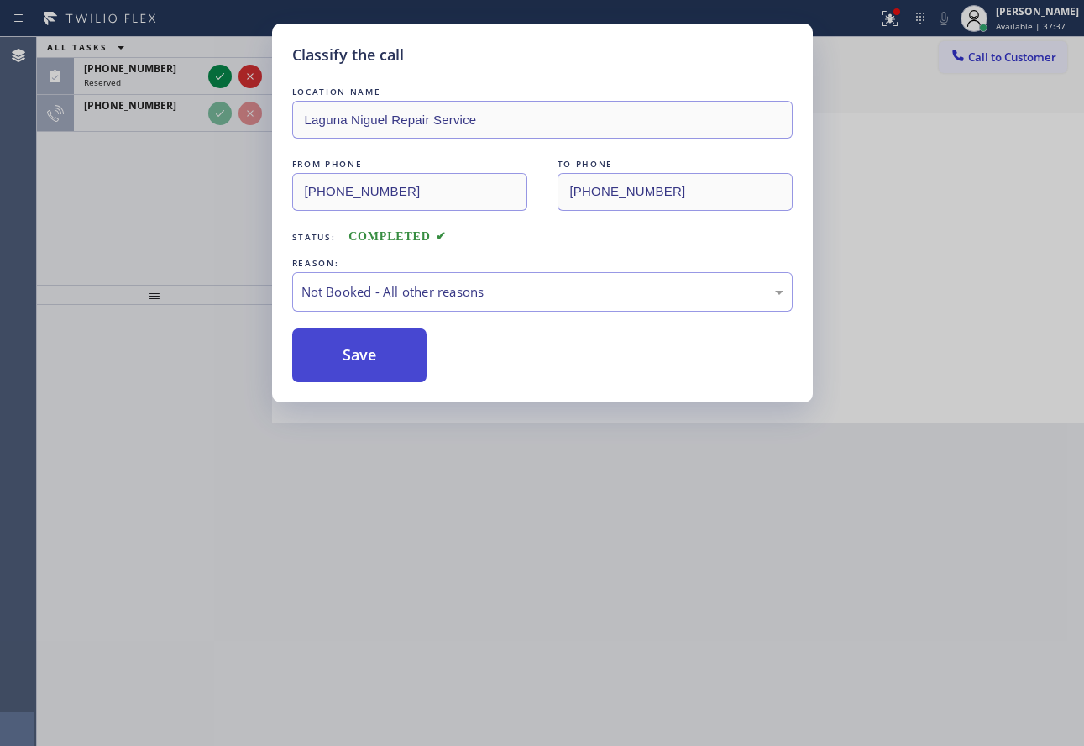
click at [408, 362] on button "Save" at bounding box center [359, 355] width 135 height 54
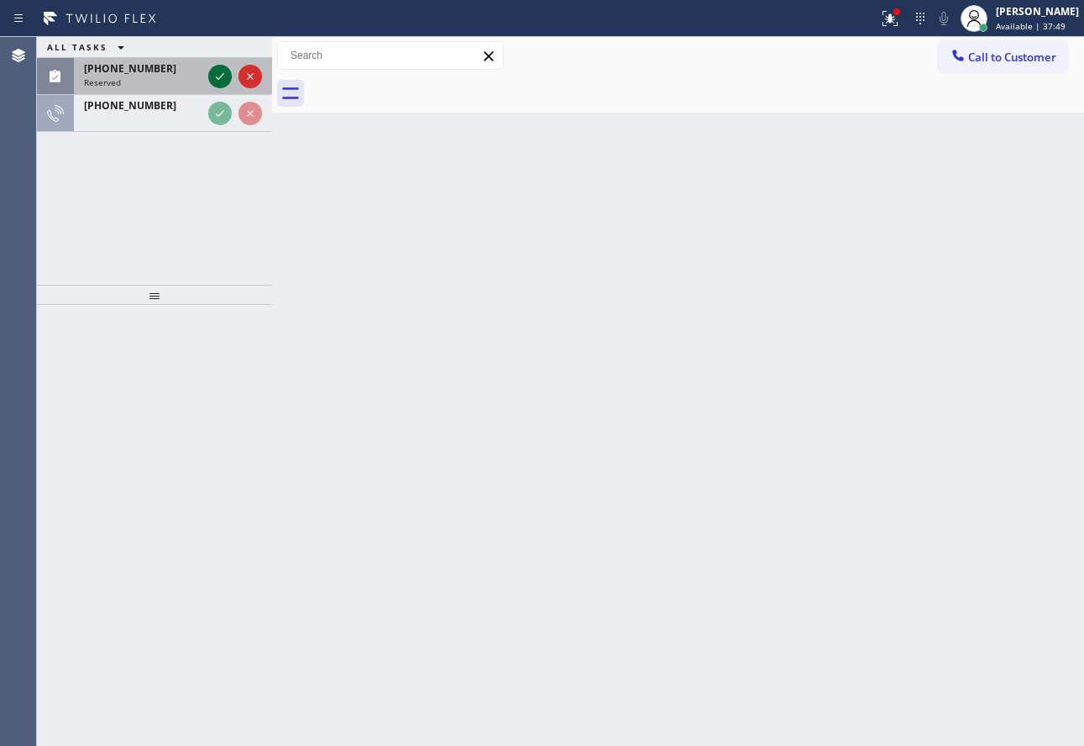
click at [225, 72] on icon at bounding box center [220, 76] width 20 height 20
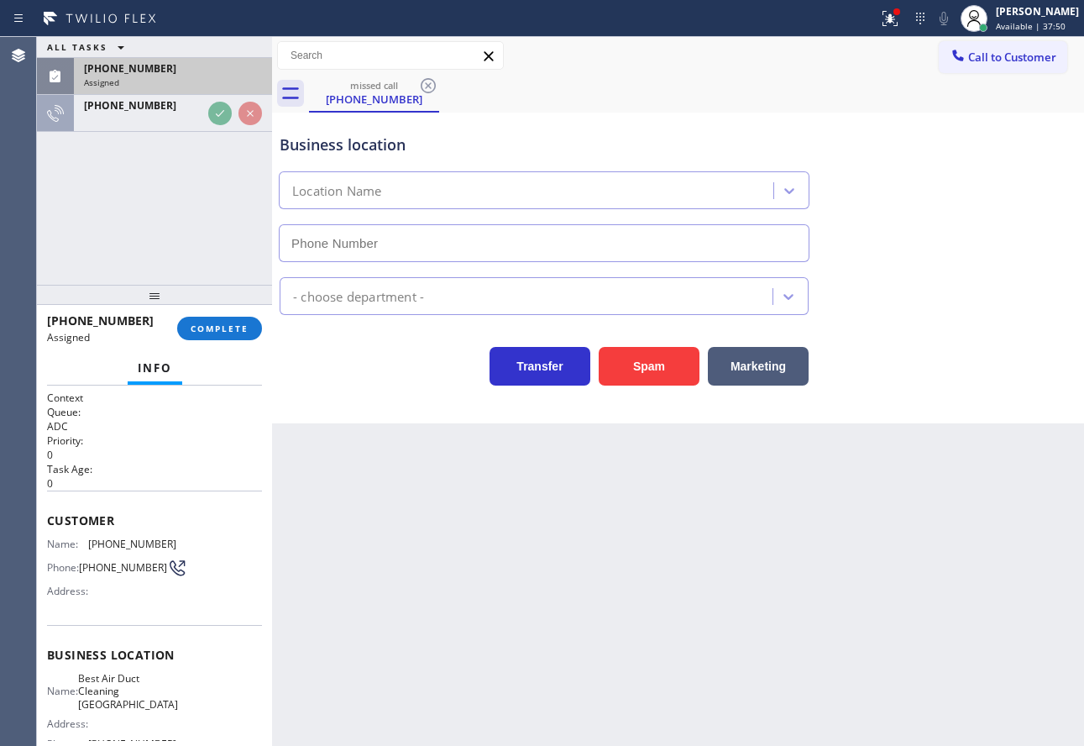
type input "(714) 266-3115"
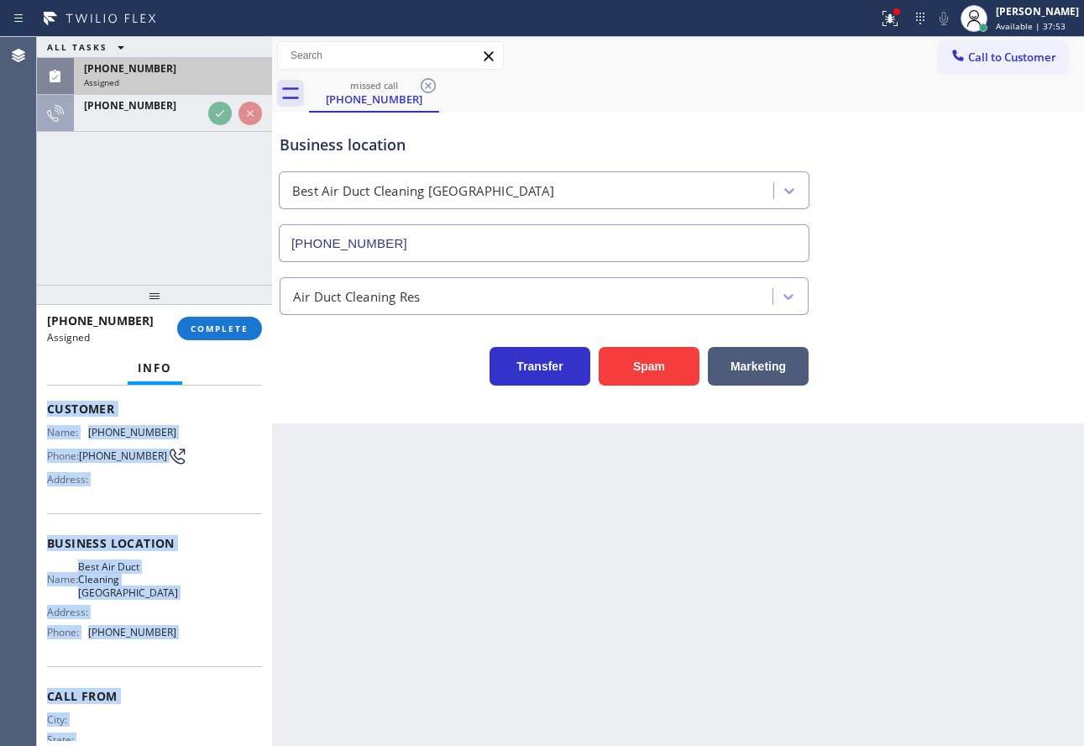
scroll to position [156, 0]
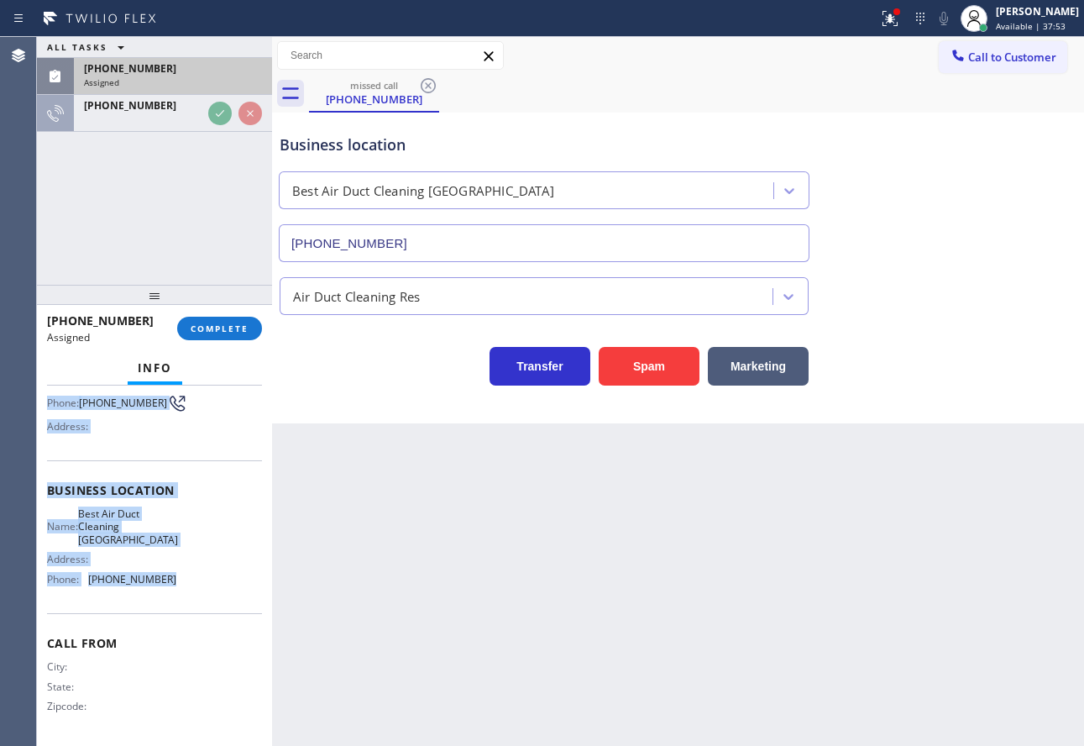
drag, startPoint x: 45, startPoint y: 504, endPoint x: 184, endPoint y: 582, distance: 159.1
click at [184, 582] on div "Context Queue: ADC Priority: 0 Task Age: Customer Name: (559) 507-3480 Phone: (…" at bounding box center [154, 565] width 235 height 360
copy div "Customer Name: (559) 507-3480 Phone: (559) 507-3480 Address: Business location …"
click at [218, 333] on span "COMPLETE" at bounding box center [220, 328] width 58 height 12
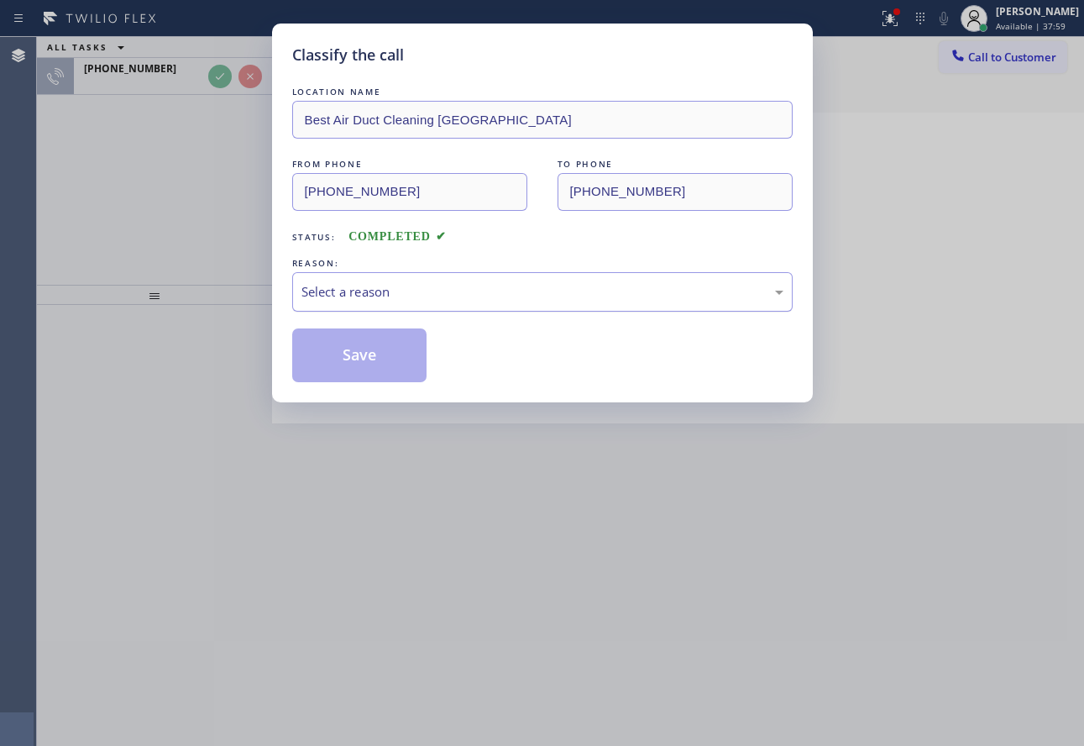
click at [402, 273] on div "Select a reason" at bounding box center [542, 291] width 501 height 39
drag, startPoint x: 359, startPoint y: 414, endPoint x: 352, endPoint y: 366, distance: 48.3
click at [352, 365] on button "Save" at bounding box center [359, 355] width 135 height 54
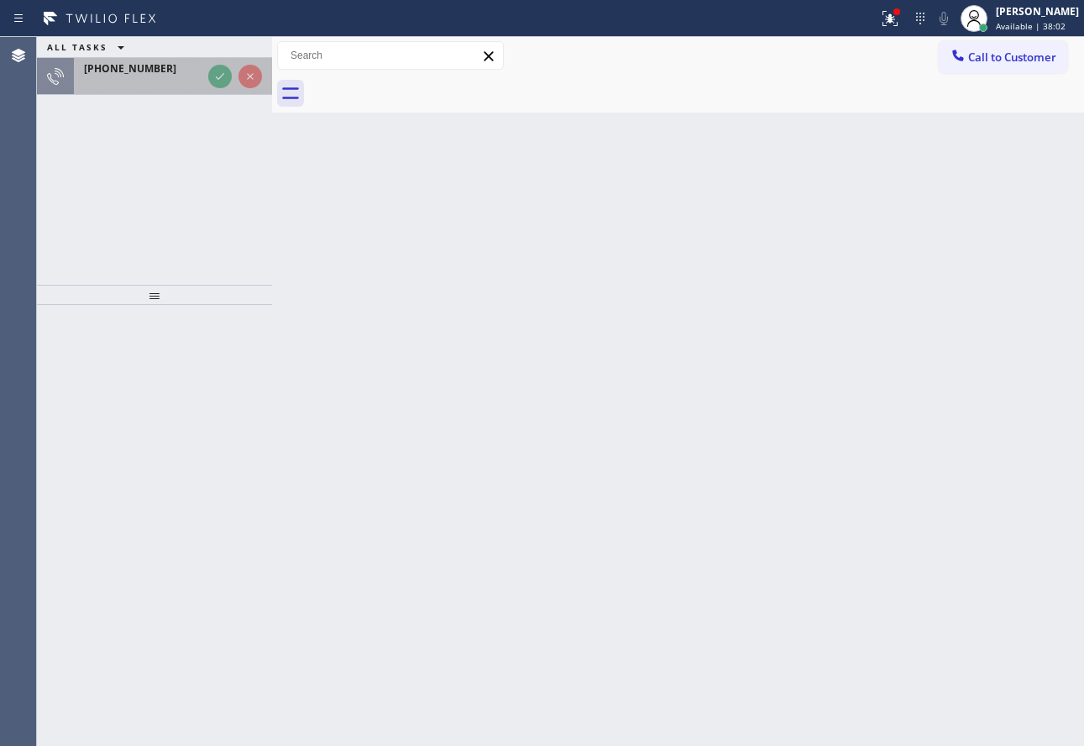
click at [184, 69] on div "+15595073480" at bounding box center [143, 68] width 118 height 14
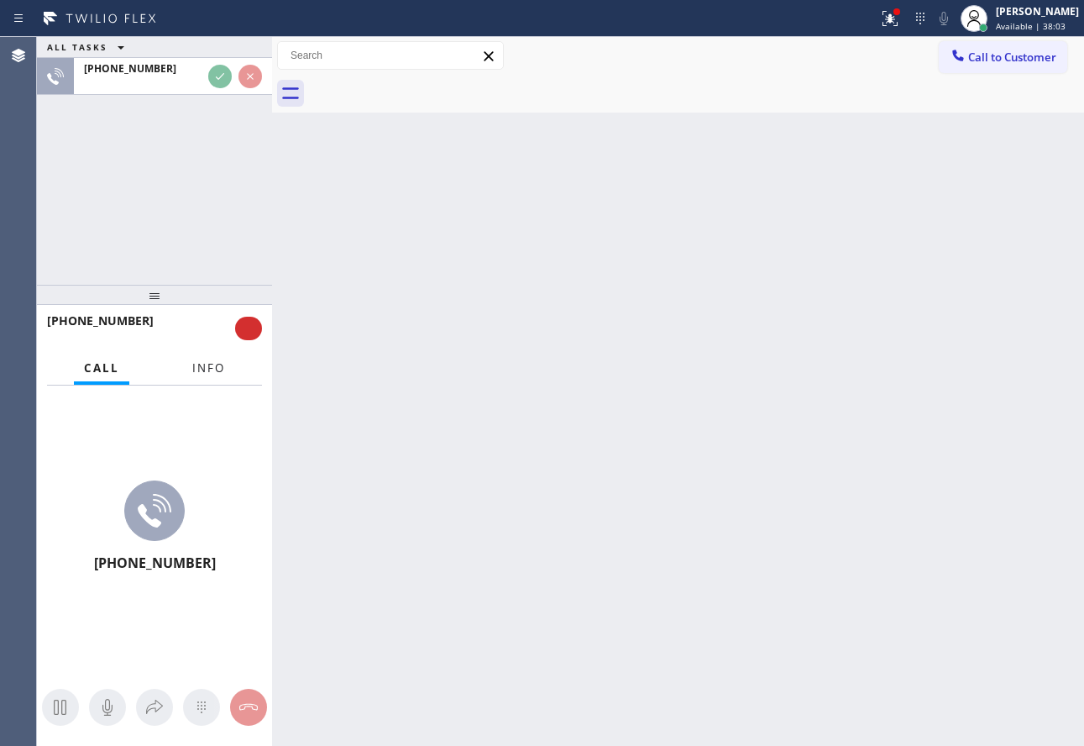
click at [222, 373] on span "Info" at bounding box center [208, 367] width 33 height 15
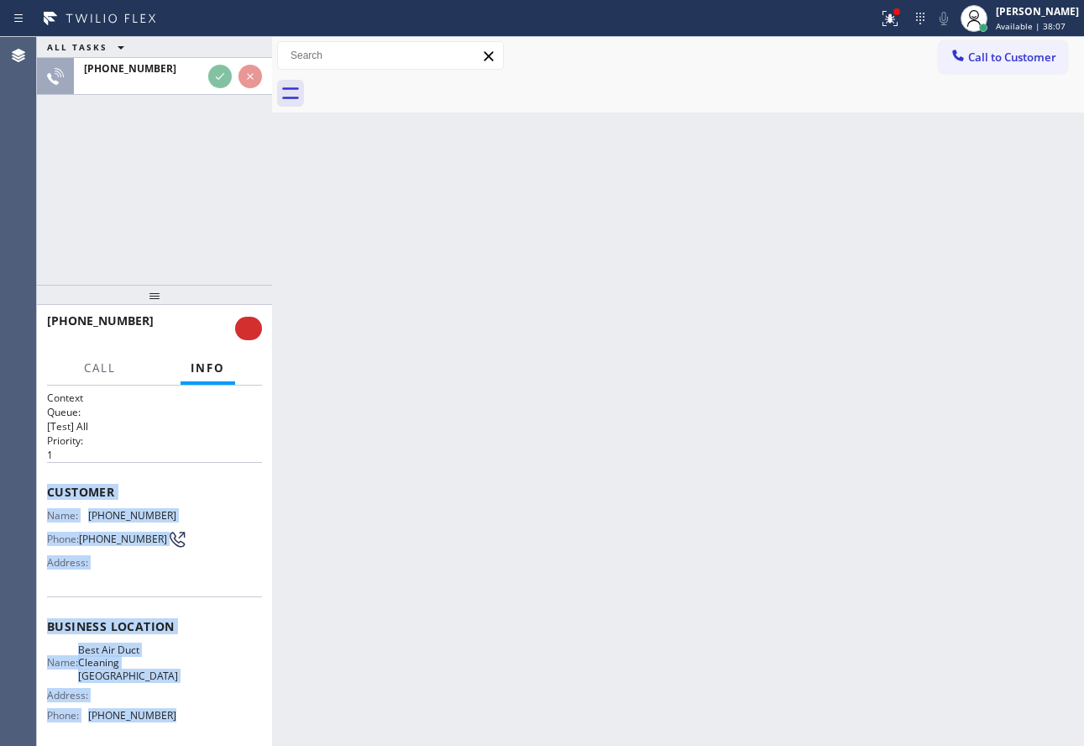
drag, startPoint x: 42, startPoint y: 485, endPoint x: 186, endPoint y: 717, distance: 273.1
click at [186, 717] on div "Context Queue: [Test] All Priority: 1 Customer Name: (559) 507-3480 Phone: (559…" at bounding box center [154, 565] width 235 height 360
copy div "Customer Name: (559) 507-3480 Phone: (559) 507-3480 Address: Business location …"
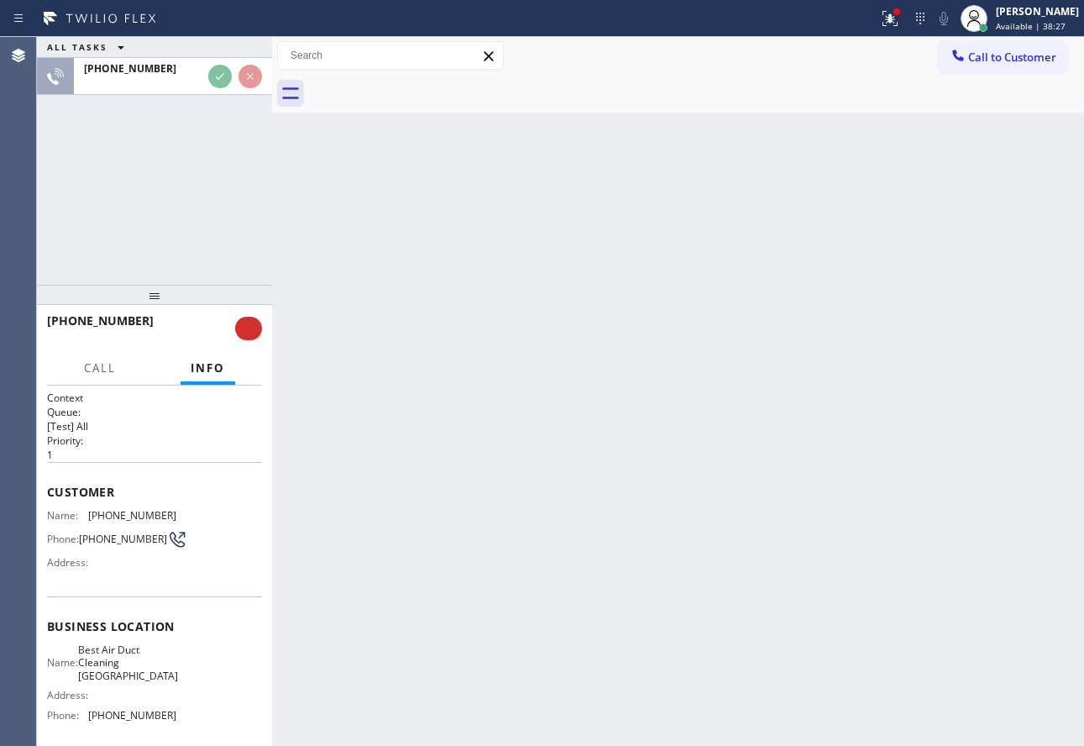
click at [330, 196] on div "Back to Dashboard Change Sender ID Customers Technicians Select a contact Outbo…" at bounding box center [678, 391] width 812 height 709
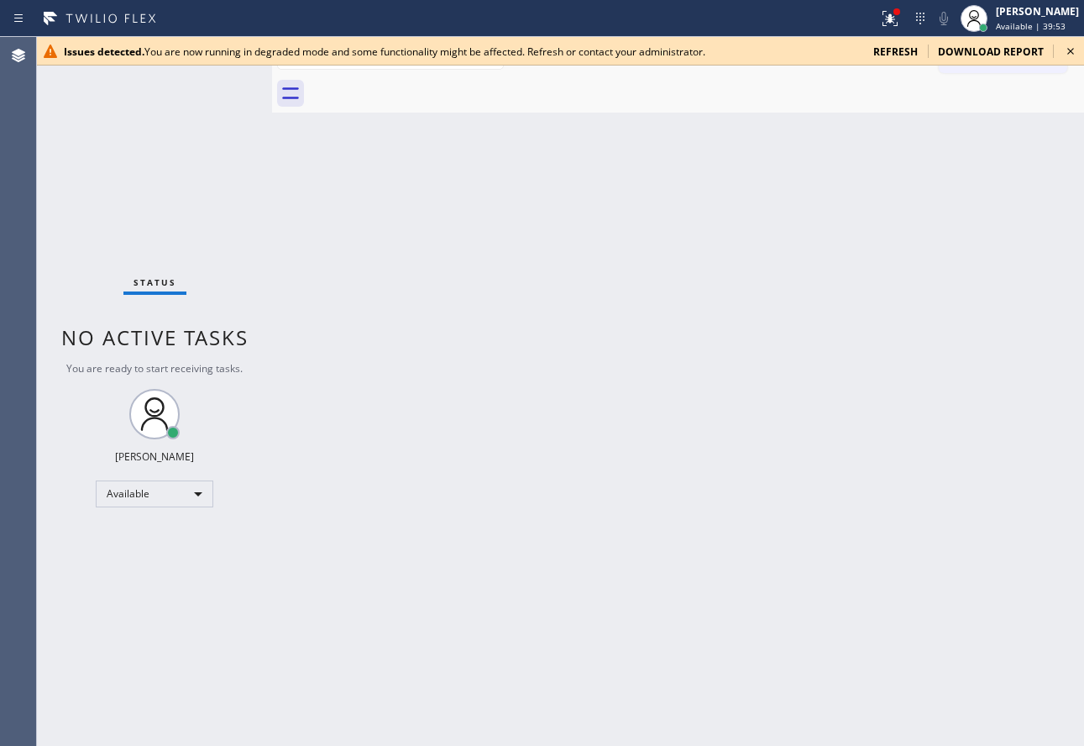
click at [1067, 49] on icon at bounding box center [1071, 51] width 20 height 20
click at [1069, 53] on icon at bounding box center [1070, 51] width 7 height 7
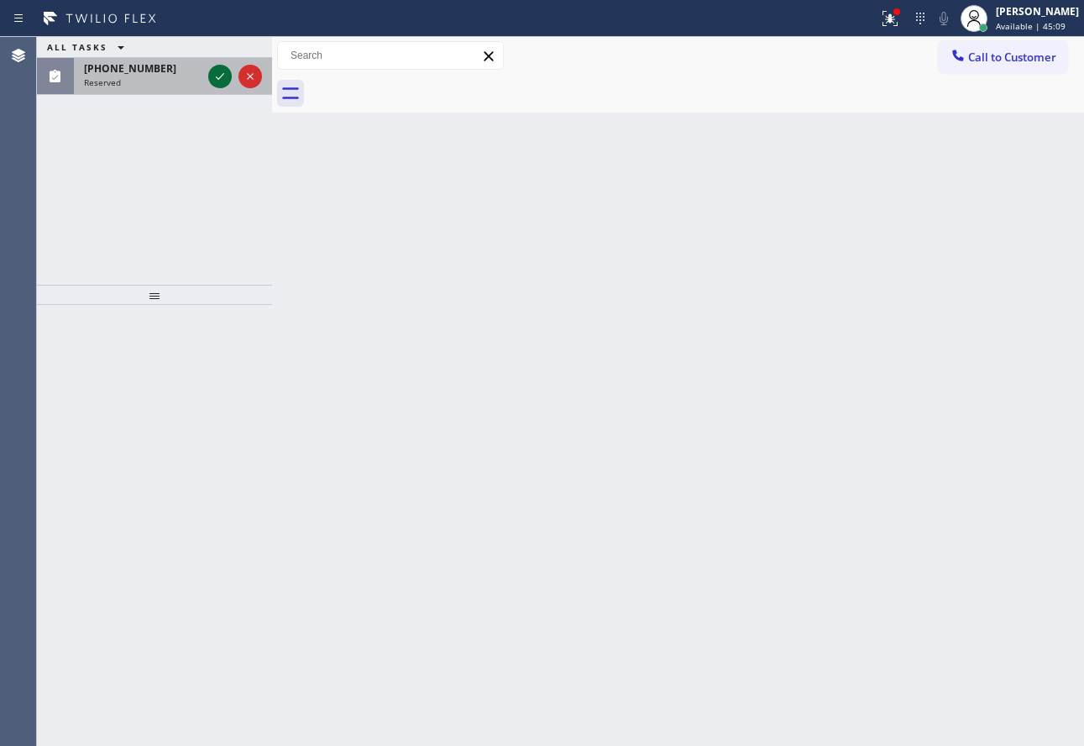
click at [215, 82] on icon at bounding box center [220, 76] width 20 height 20
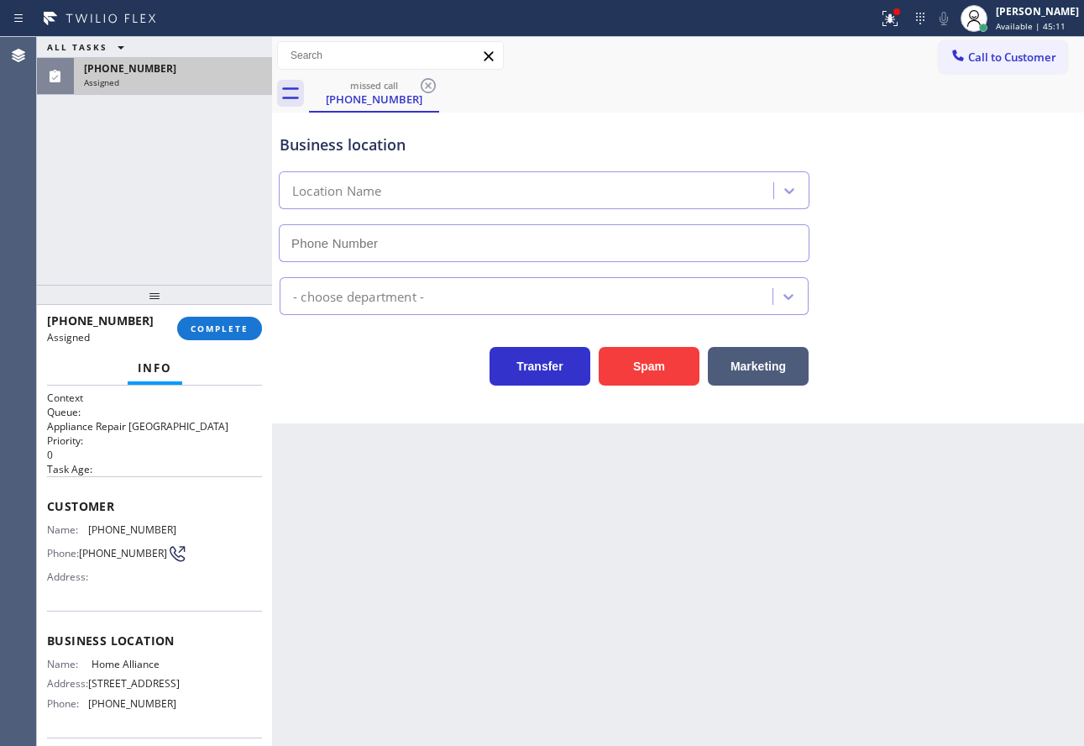
type input "(877) 777-0796"
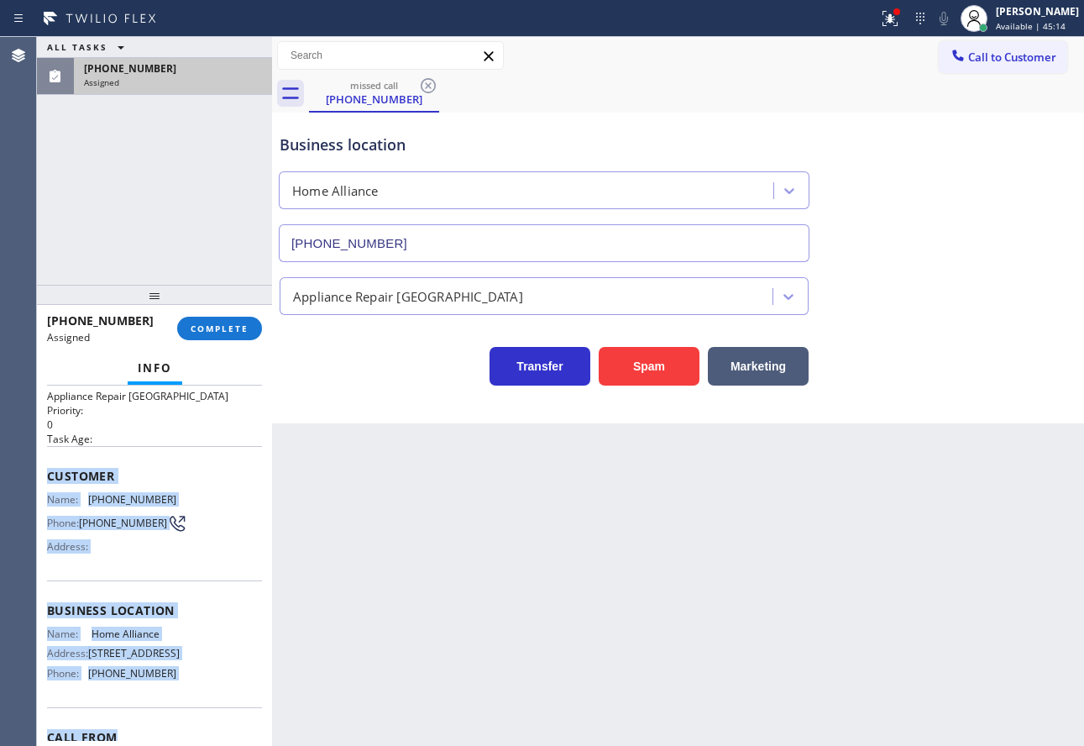
scroll to position [57, 0]
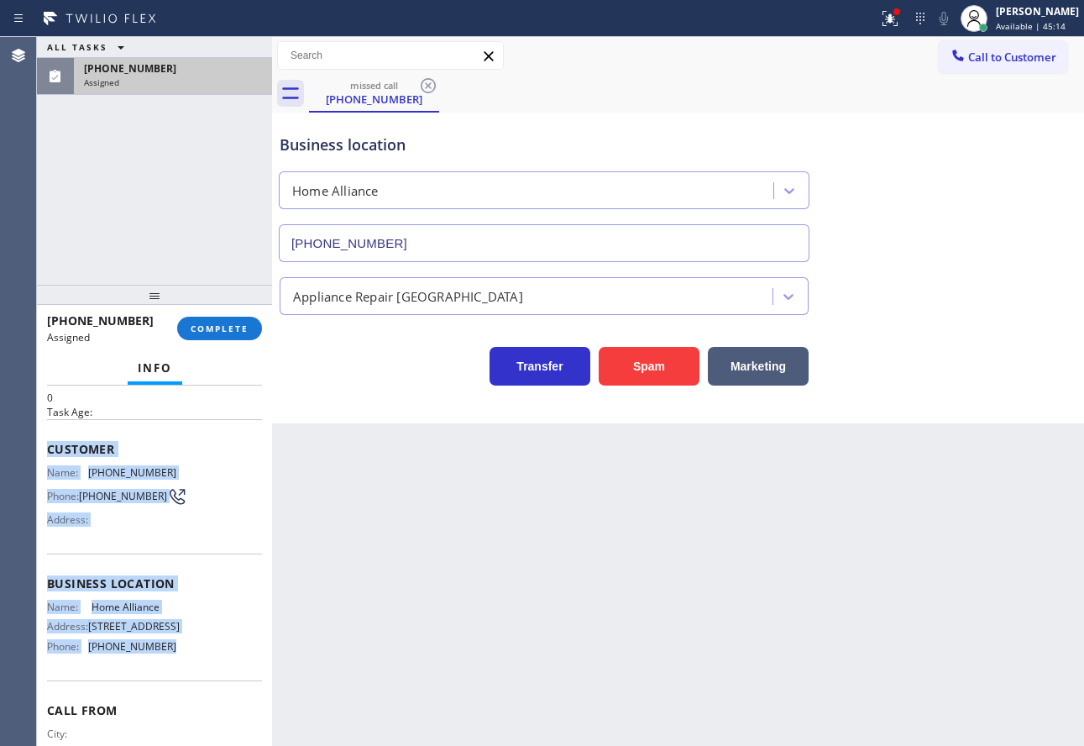
drag, startPoint x: 45, startPoint y: 501, endPoint x: 173, endPoint y: 675, distance: 216.2
click at [173, 675] on div "Context Queue: Appliance Repair High End Priority: 0 Task Age: Customer Name: (…" at bounding box center [154, 565] width 235 height 360
copy div "Customer Name: (778) 268-5278 Phone: (778) 268-5278 Address: Business location …"
click at [242, 331] on span "COMPLETE" at bounding box center [220, 328] width 58 height 12
click at [247, 326] on span "COMPLETE" at bounding box center [220, 328] width 58 height 12
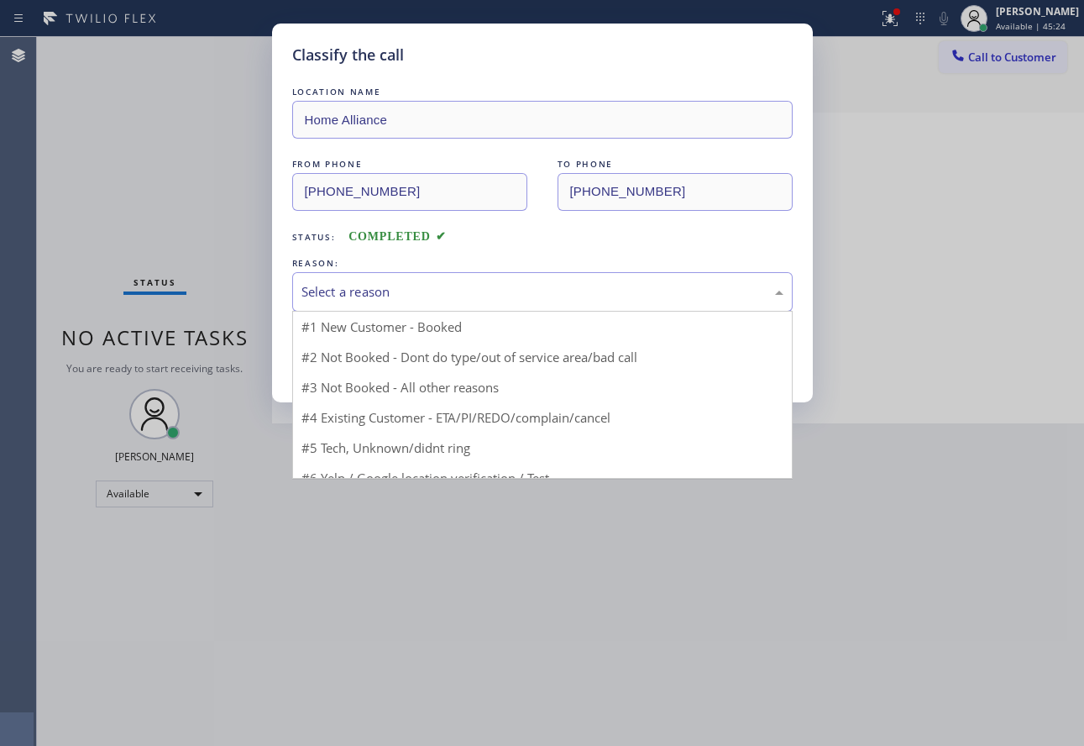
click at [466, 286] on div "Select a reason" at bounding box center [542, 291] width 482 height 19
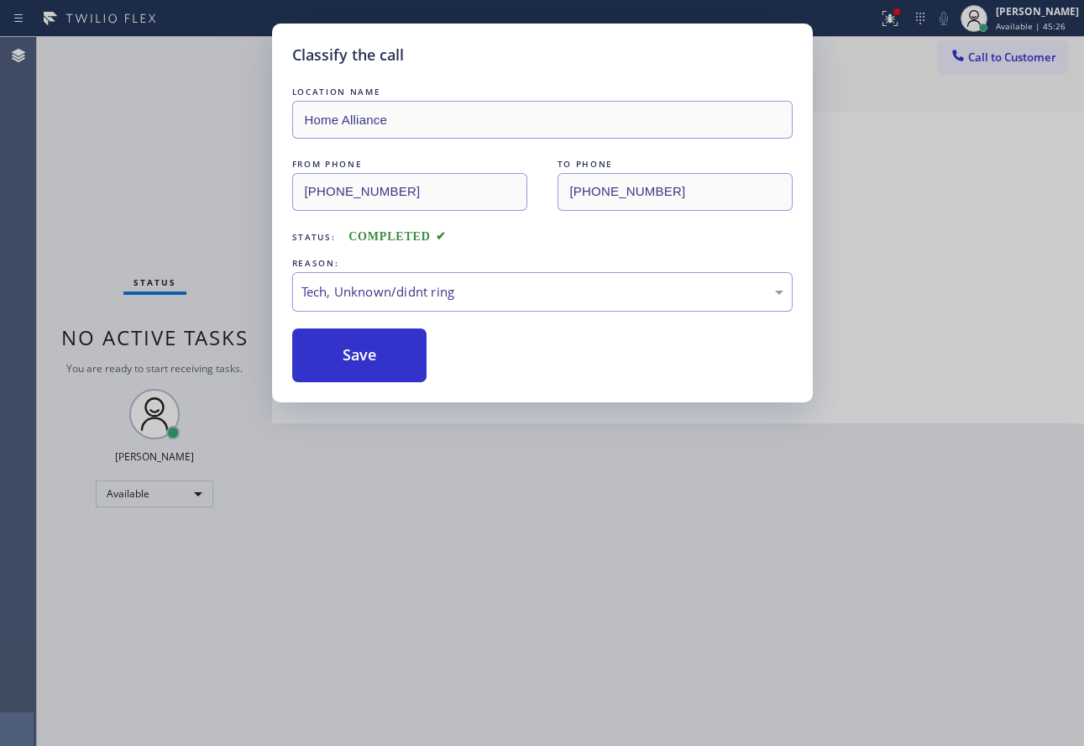
click at [369, 384] on div "Classify the call LOCATION NAME Home Alliance FROM PHONE (778) 268-5278 TO PHON…" at bounding box center [542, 213] width 541 height 379
click at [380, 369] on button "Save" at bounding box center [359, 355] width 135 height 54
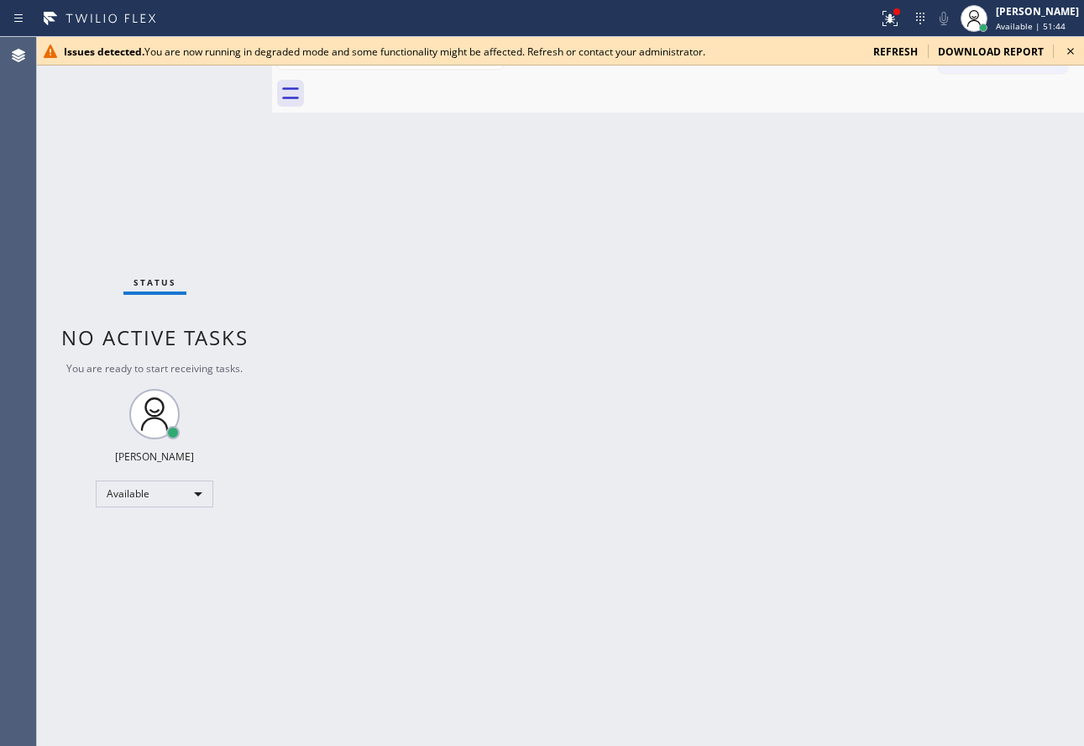
click at [1074, 54] on icon at bounding box center [1071, 51] width 20 height 20
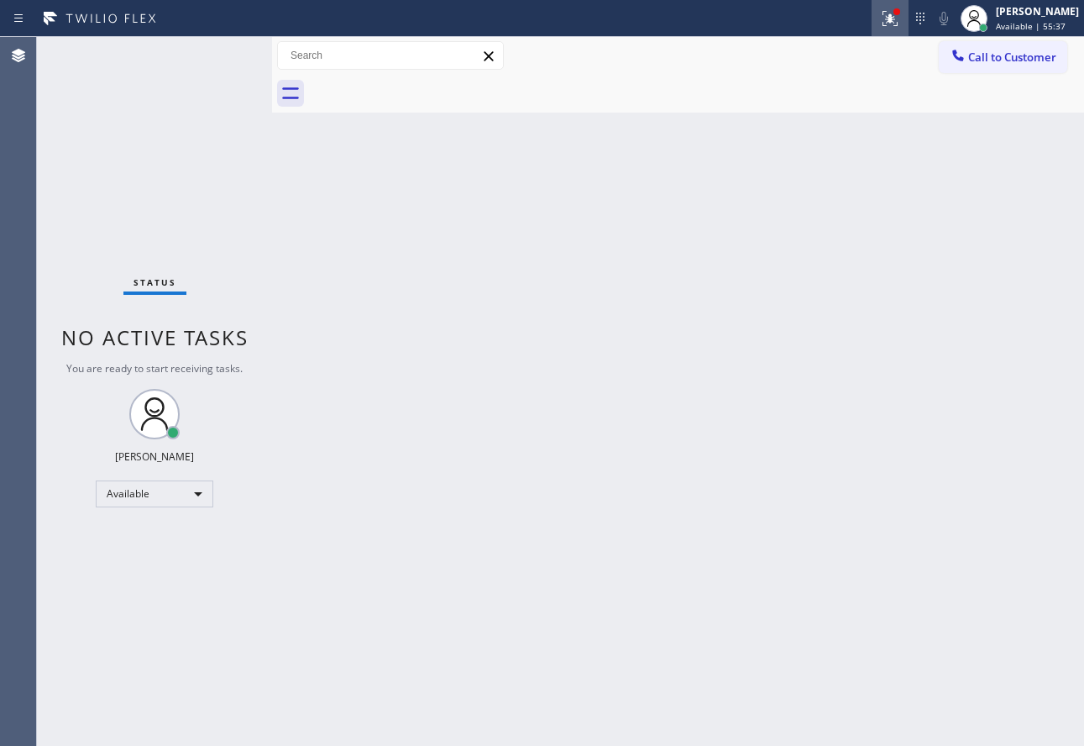
click at [900, 27] on icon at bounding box center [890, 18] width 20 height 20
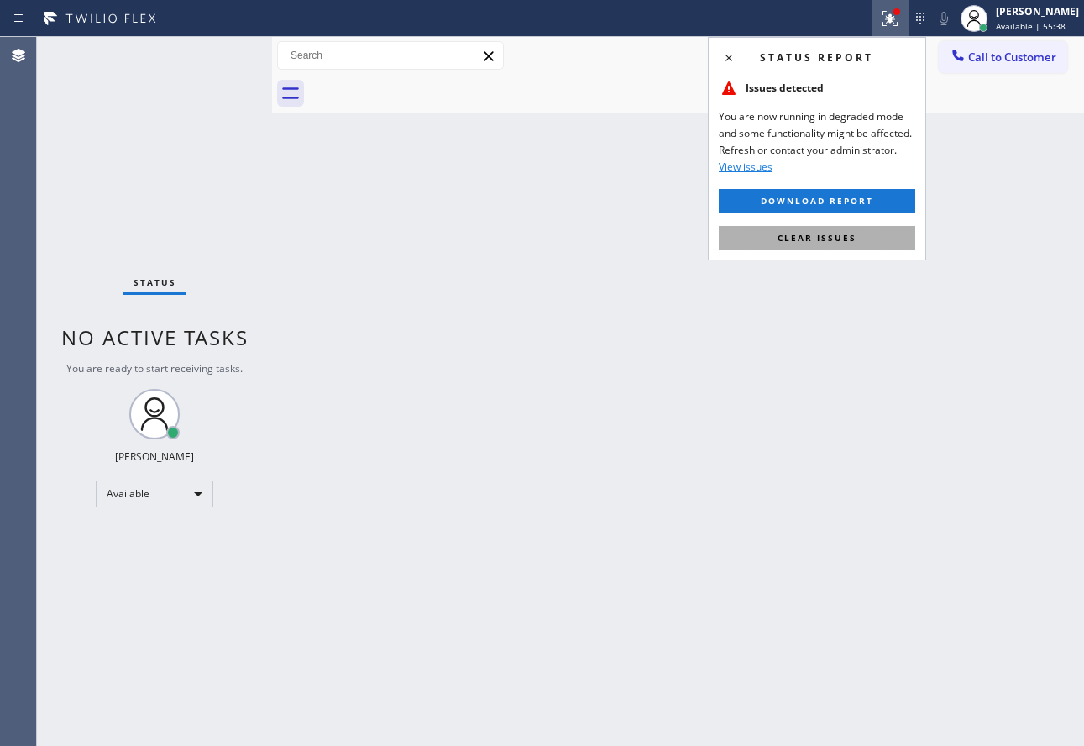
click at [842, 237] on span "Clear issues" at bounding box center [817, 238] width 79 height 12
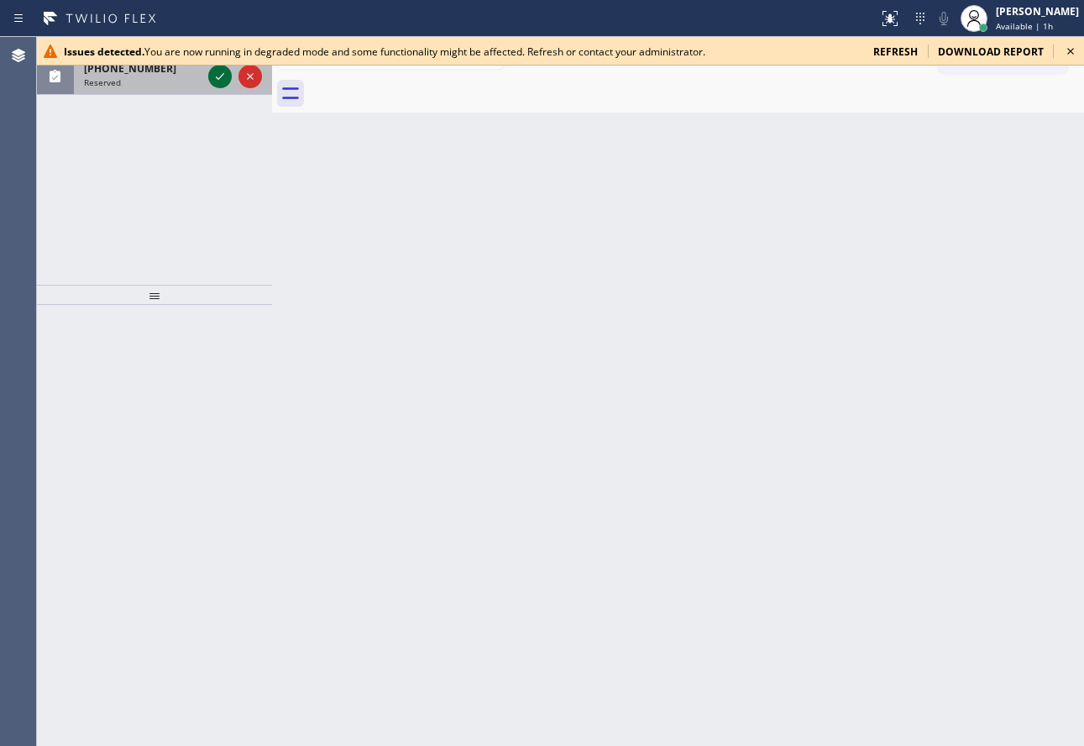
click at [223, 76] on icon at bounding box center [220, 76] width 20 height 20
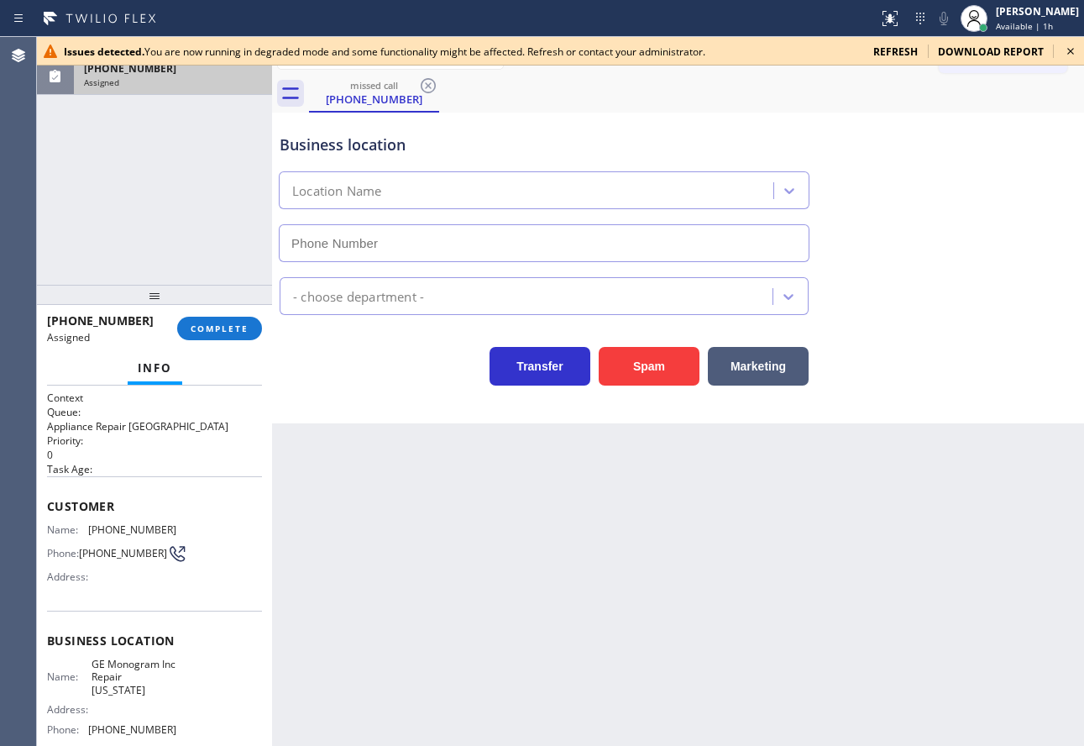
type input "[PHONE_NUMBER]"
click at [199, 328] on span "COMPLETE" at bounding box center [220, 328] width 58 height 12
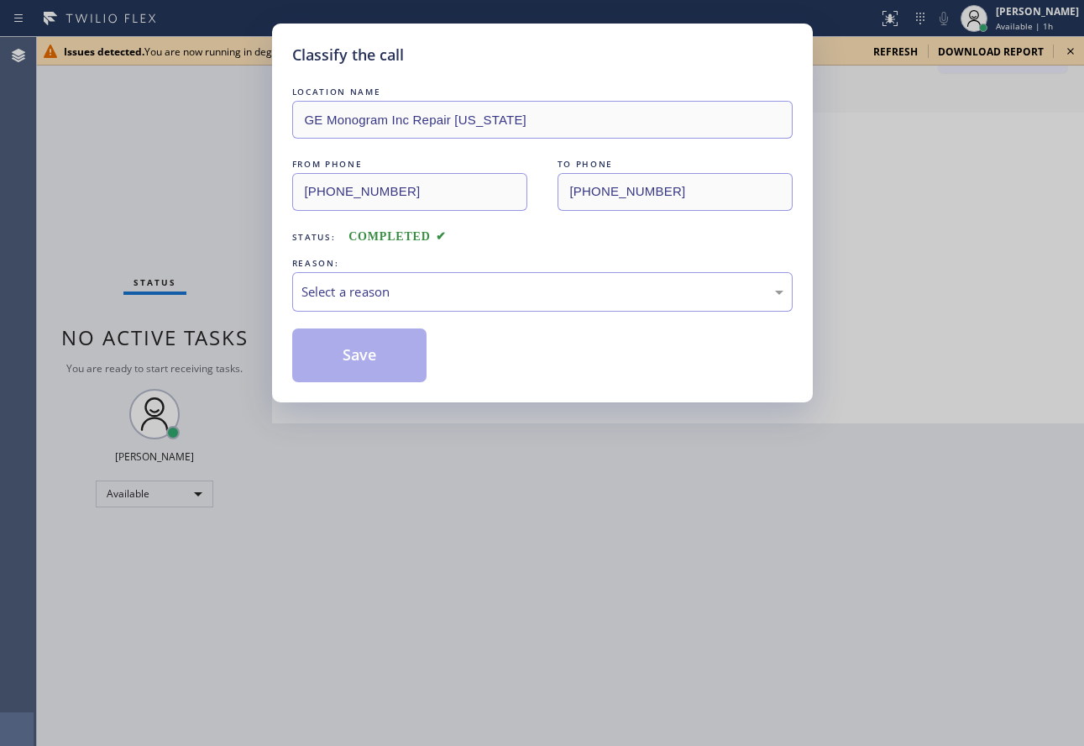
click at [362, 322] on div "LOCATION NAME GE Monogram Inc Repair New York FROM PHONE (518) 421-4768 TO PHON…" at bounding box center [542, 232] width 501 height 299
click at [362, 292] on div "Select a reason" at bounding box center [542, 291] width 482 height 19
click at [359, 370] on button "Save" at bounding box center [359, 355] width 135 height 54
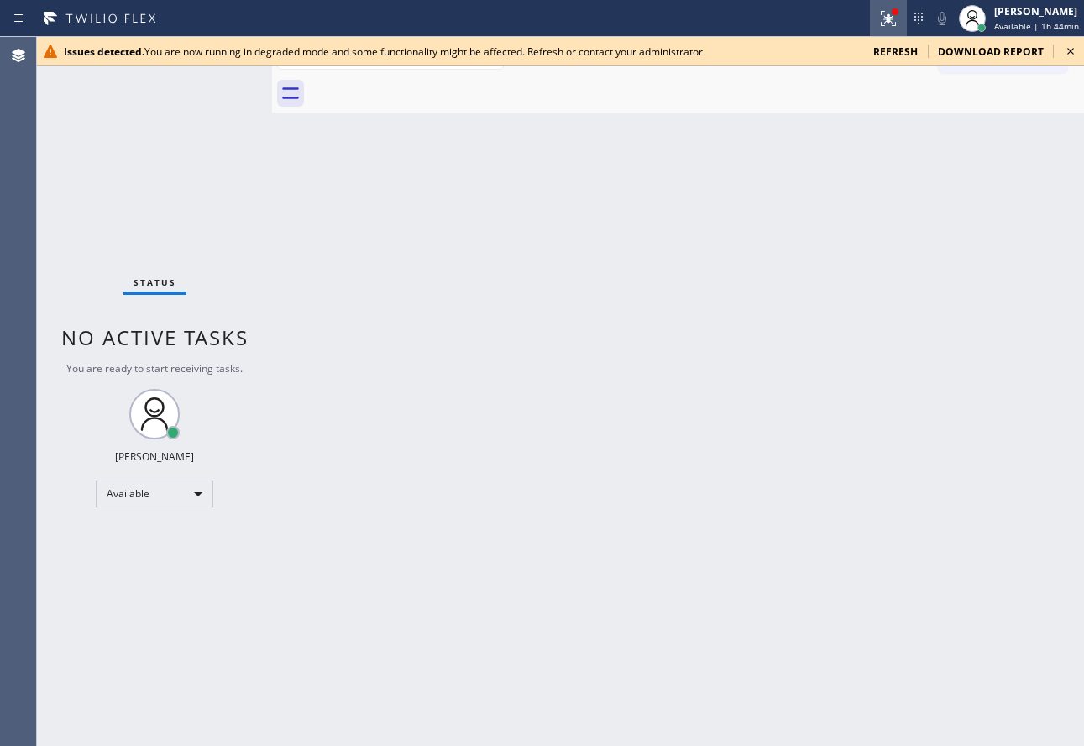
click at [890, 24] on icon at bounding box center [888, 18] width 20 height 20
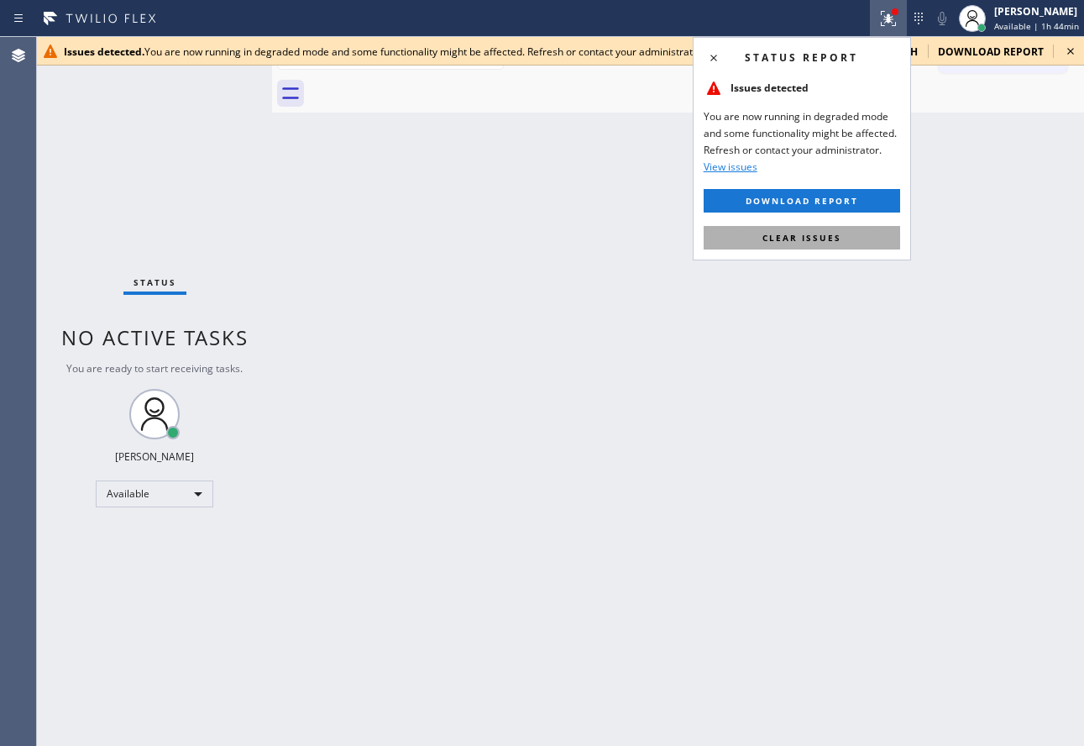
click at [811, 241] on span "Clear issues" at bounding box center [802, 238] width 79 height 12
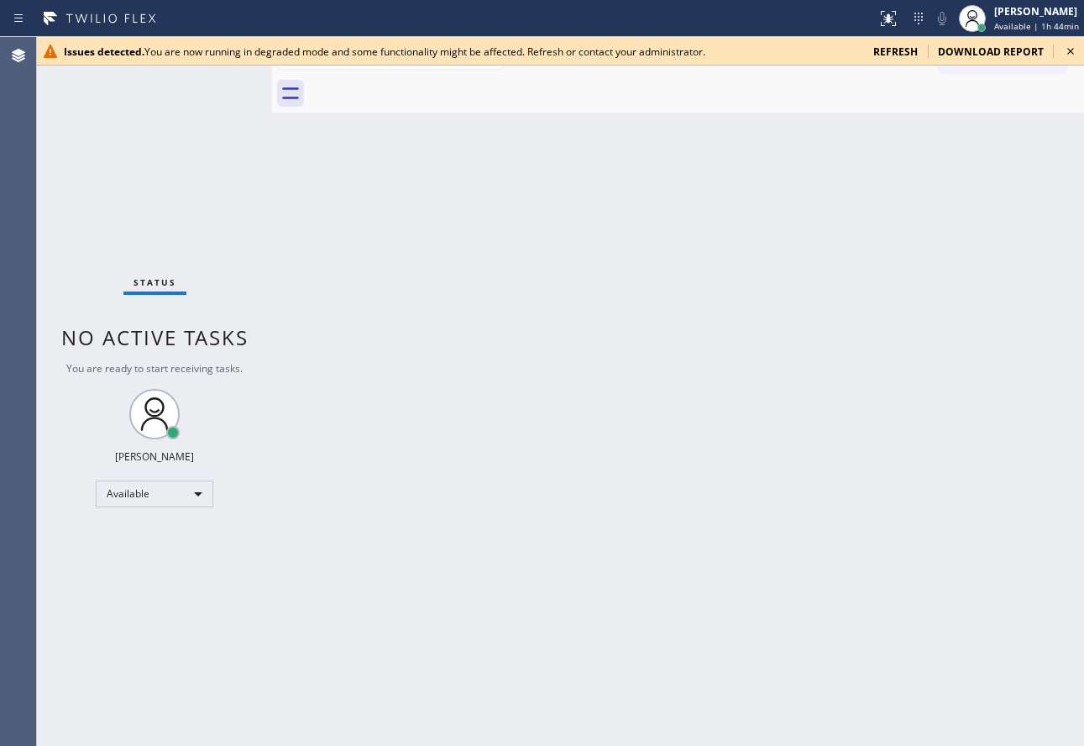
click at [1067, 53] on icon at bounding box center [1071, 51] width 20 height 20
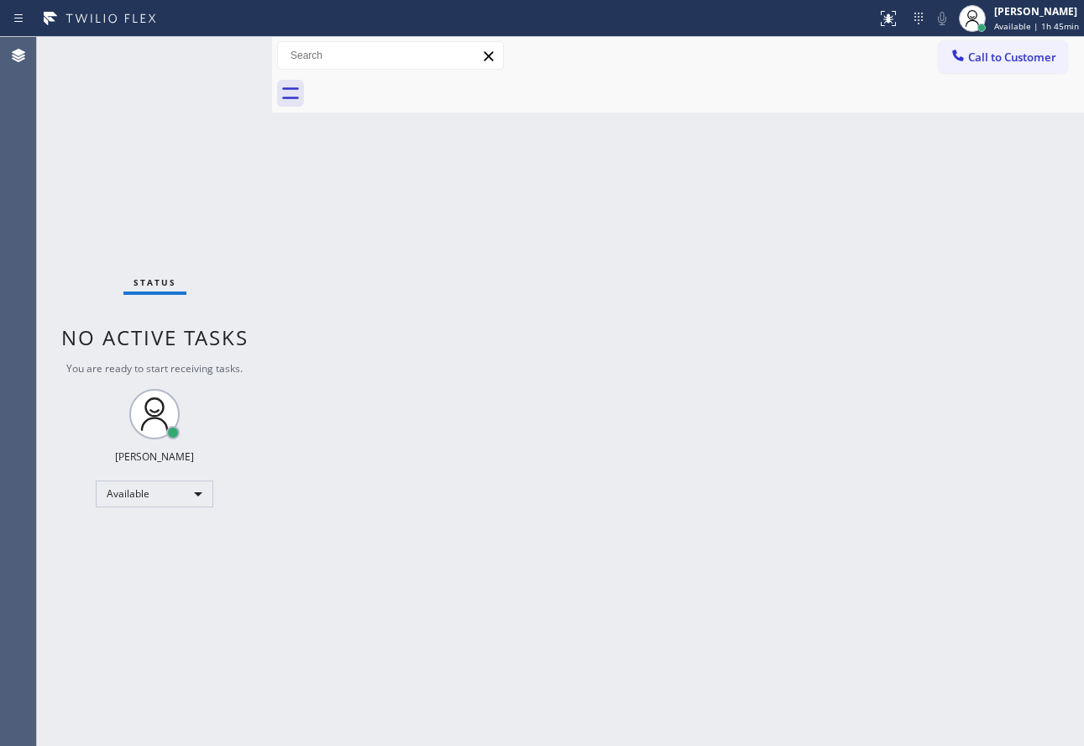
click at [307, 440] on div "Back to Dashboard Change Sender ID Customers Technicians Select a contact Outbo…" at bounding box center [678, 391] width 812 height 709
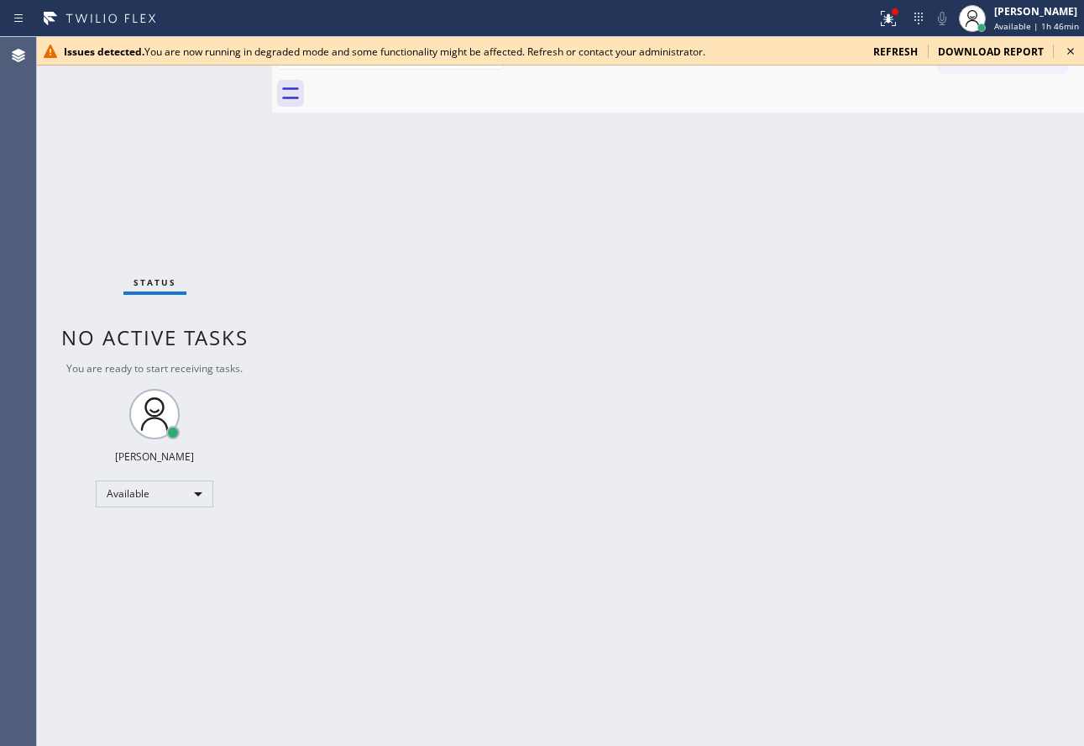
click at [1072, 51] on icon at bounding box center [1071, 51] width 20 height 20
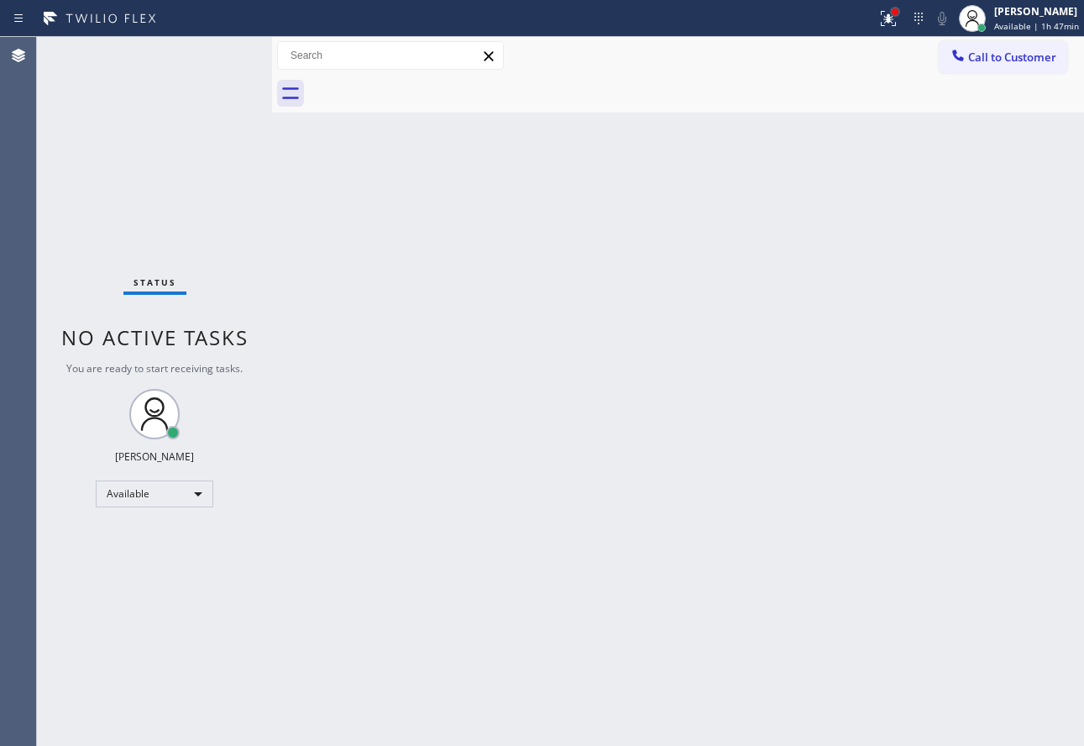
click at [899, 13] on div at bounding box center [895, 11] width 7 height 7
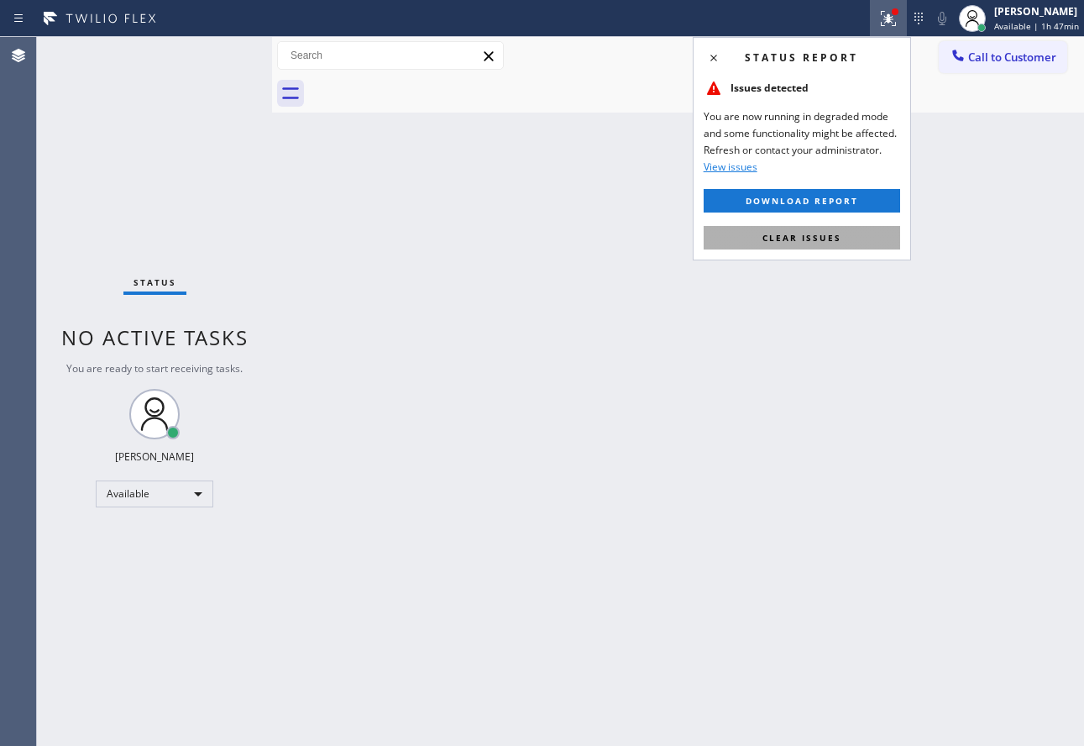
click at [816, 226] on button "Clear issues" at bounding box center [802, 238] width 197 height 24
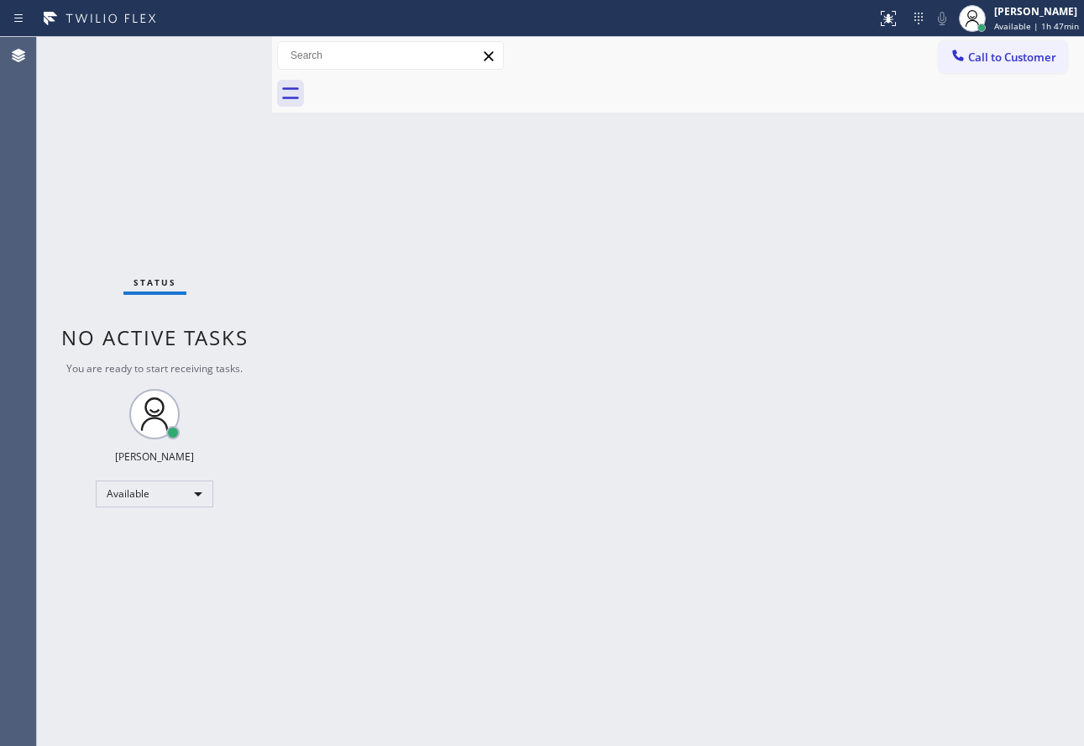
click at [360, 186] on div "Back to Dashboard Change Sender ID Customers Technicians Select a contact Outbo…" at bounding box center [678, 391] width 812 height 709
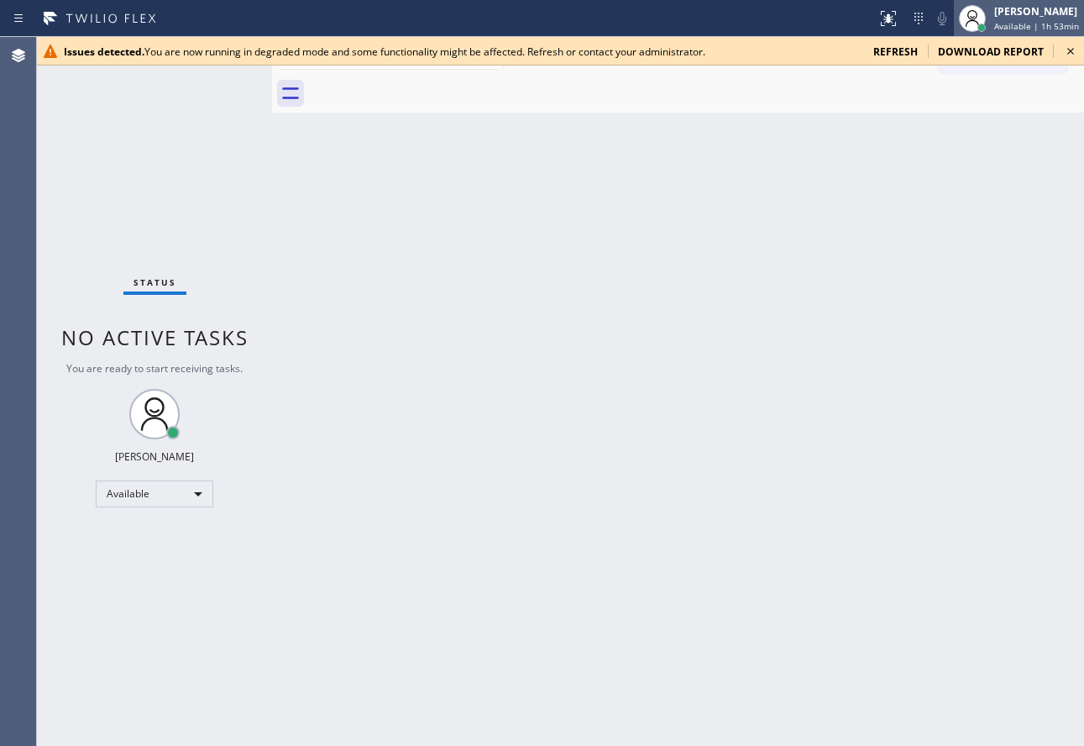
click at [1019, 28] on span "Available | 1h 53min" at bounding box center [1036, 26] width 85 height 12
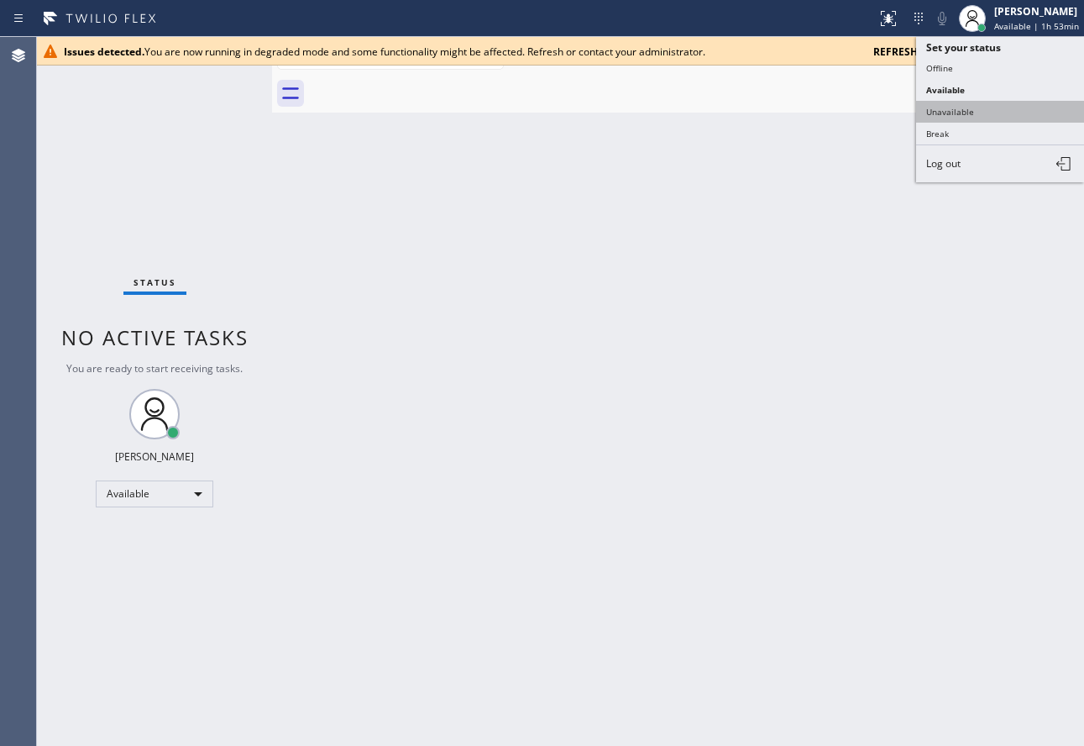
click at [957, 107] on button "Unavailable" at bounding box center [1000, 112] width 168 height 22
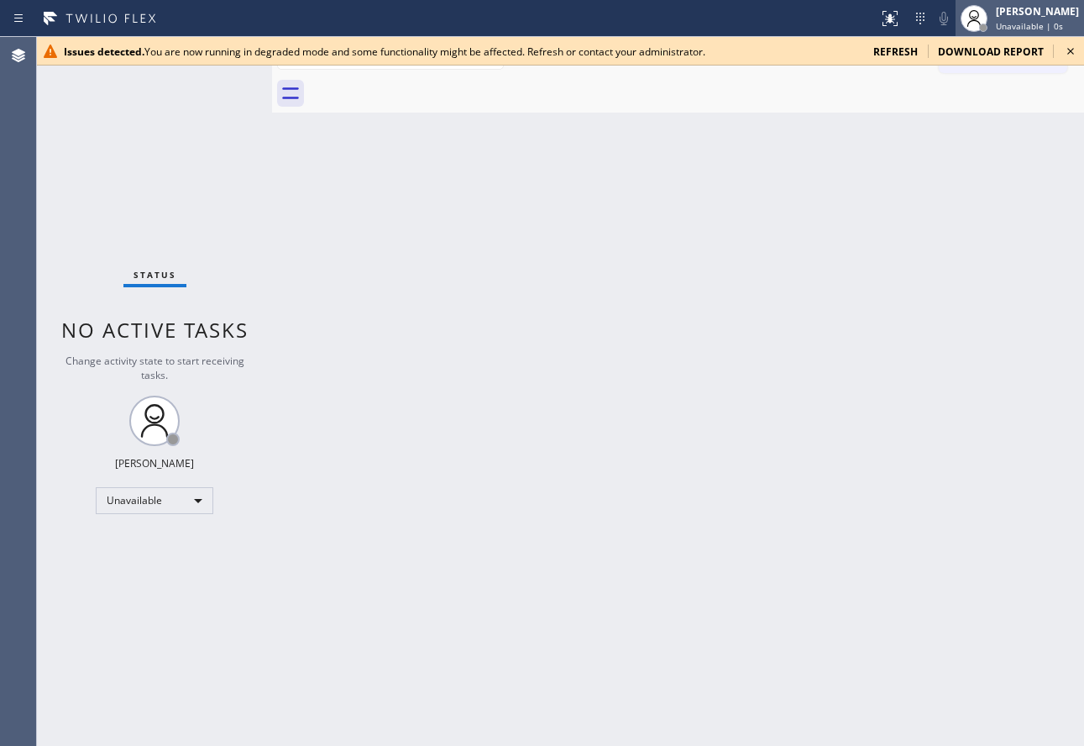
click at [1027, 15] on div "[PERSON_NAME]" at bounding box center [1037, 11] width 83 height 14
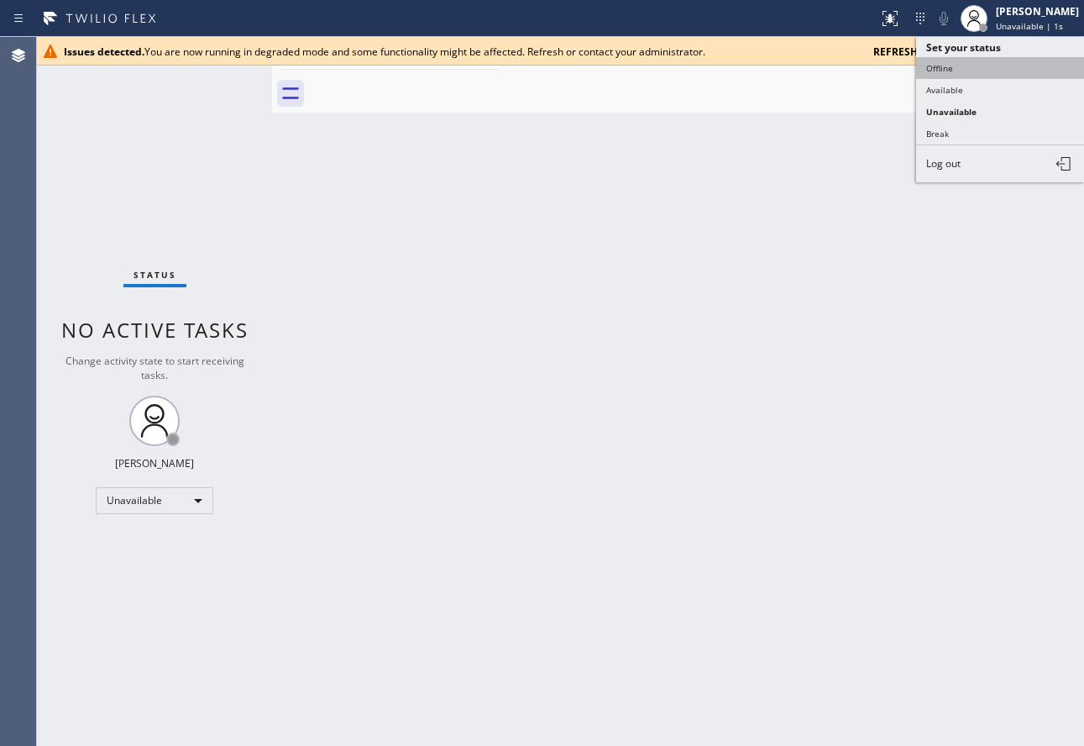
click at [961, 66] on button "Offline" at bounding box center [1000, 68] width 168 height 22
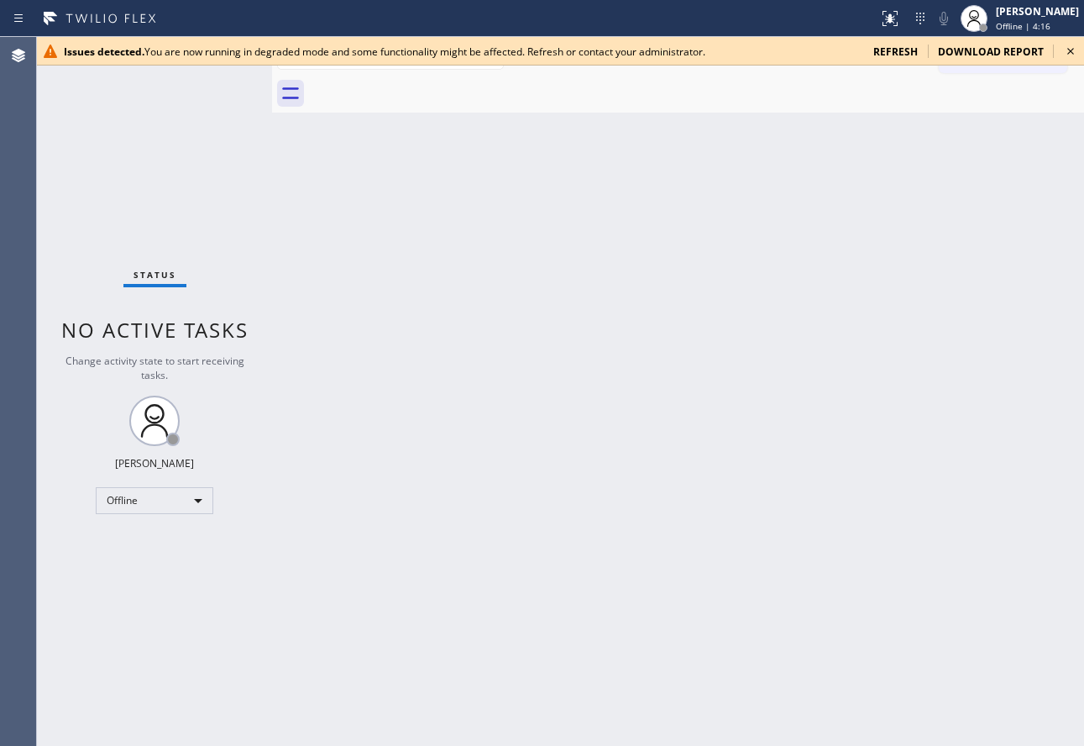
click at [1070, 52] on icon at bounding box center [1070, 51] width 7 height 7
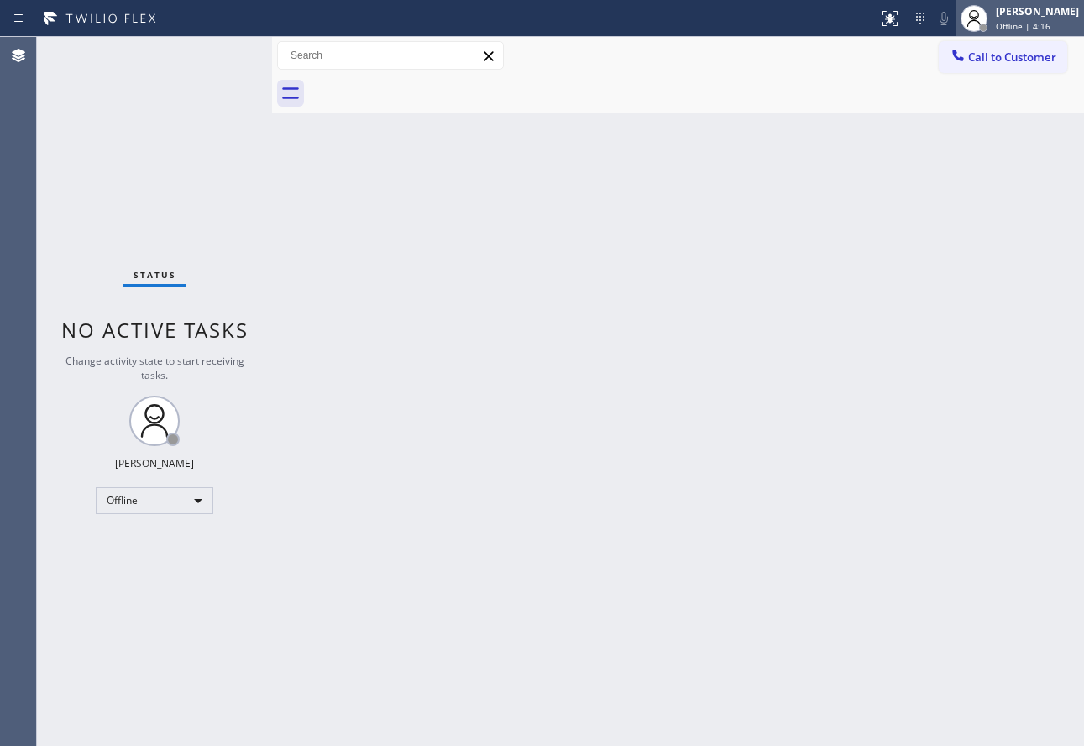
click at [1046, 21] on span "Offline | 4:16" at bounding box center [1023, 26] width 55 height 12
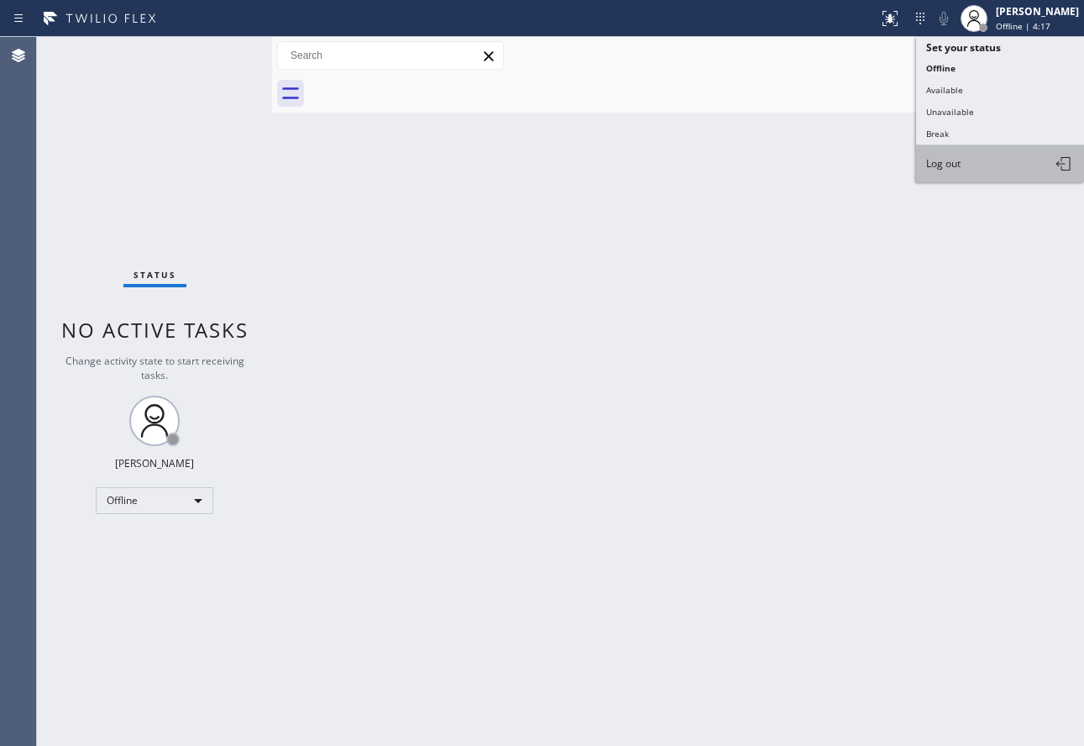
click at [956, 164] on span "Log out" at bounding box center [943, 163] width 34 height 14
